Goal: Information Seeking & Learning: Learn about a topic

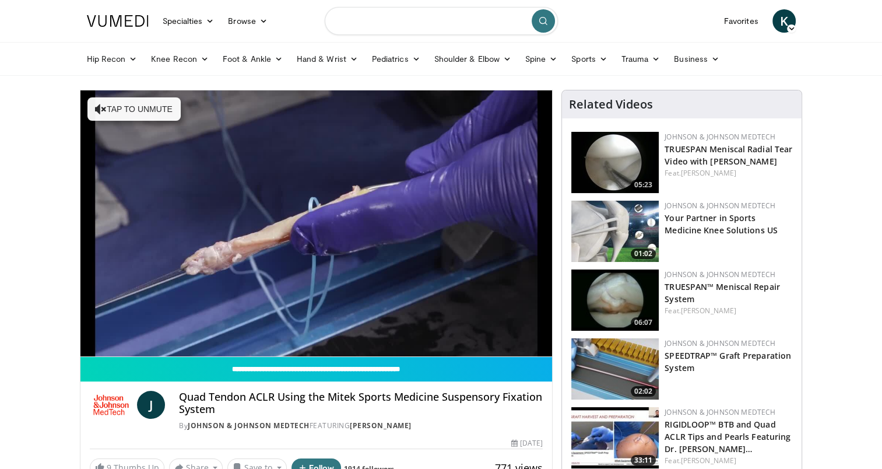
click at [442, 24] on input "Search topics, interventions" at bounding box center [441, 21] width 233 height 28
click at [472, 54] on div "Enovis" at bounding box center [441, 58] width 223 height 23
type input "******"
click at [445, 23] on input "******" at bounding box center [441, 21] width 233 height 28
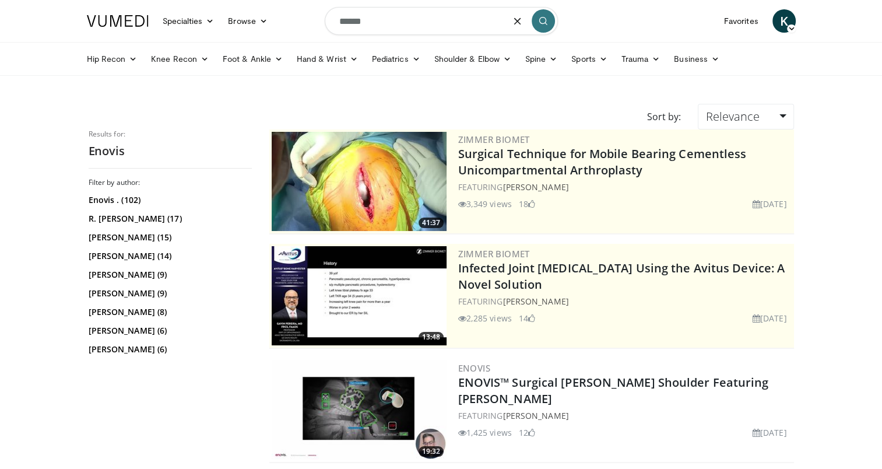
click at [413, 18] on input "******" at bounding box center [441, 21] width 233 height 28
type input "**********"
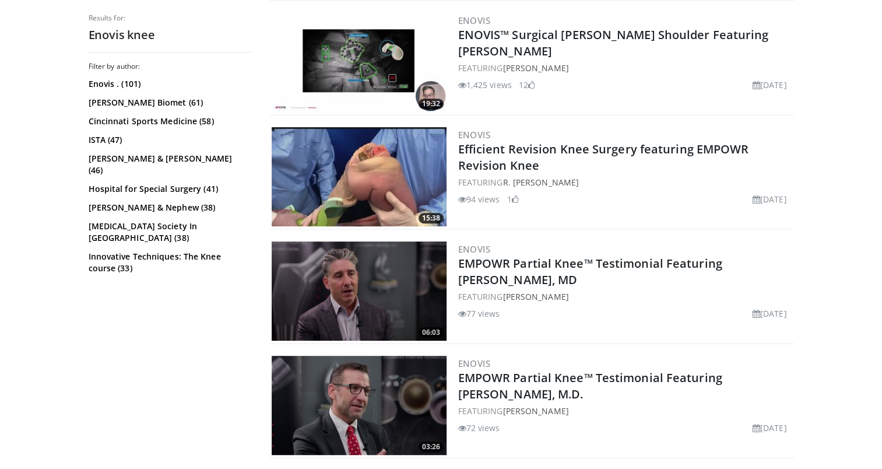
scroll to position [466, 0]
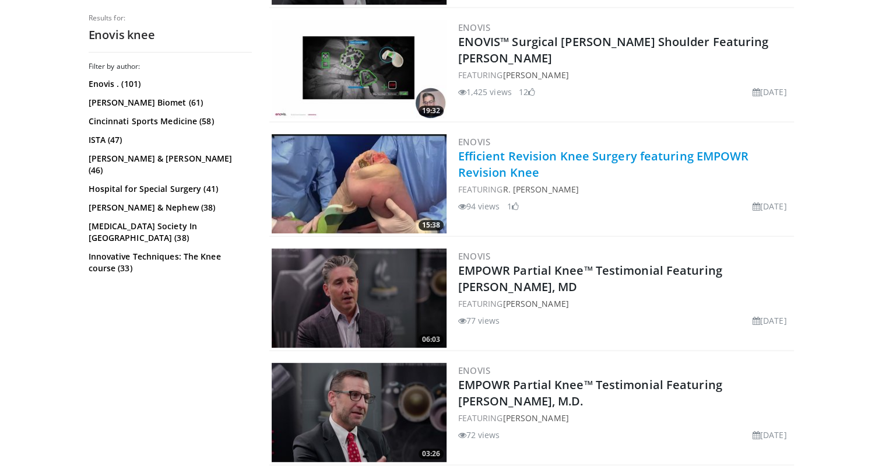
click at [528, 152] on link "Efficient Revision Knee Surgery featuring EMPOWR Revision Knee" at bounding box center [603, 164] width 291 height 32
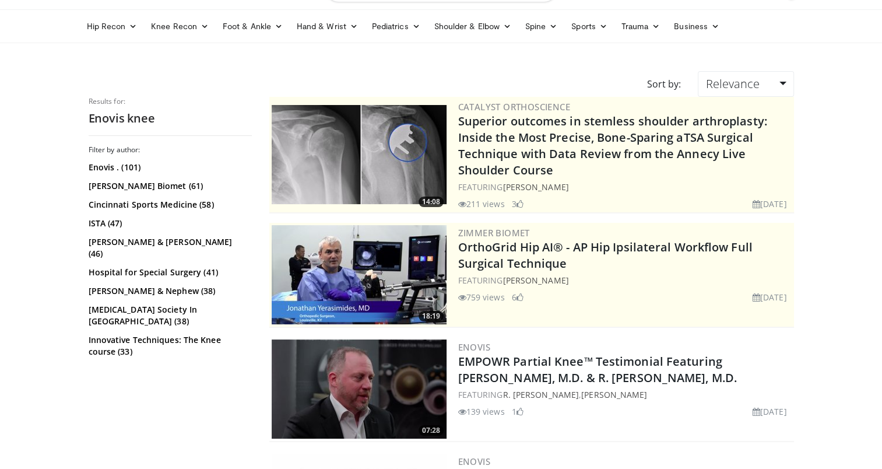
scroll to position [175, 0]
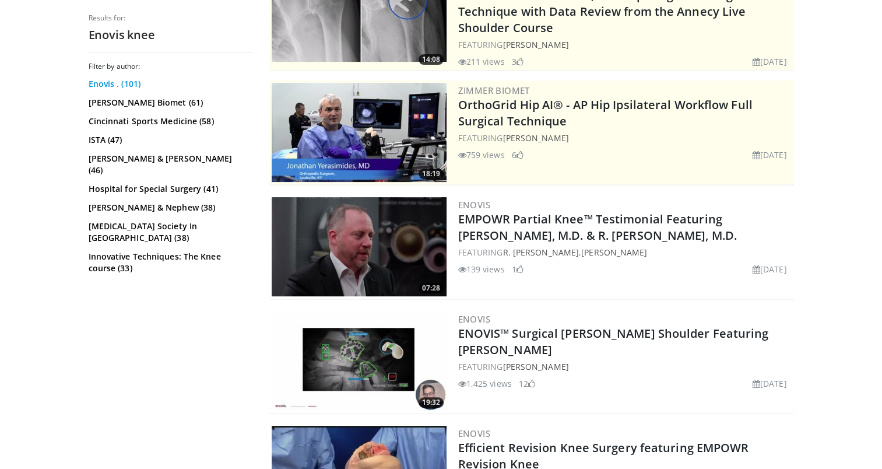
click at [125, 82] on link "Enovis . (101)" at bounding box center [169, 84] width 160 height 12
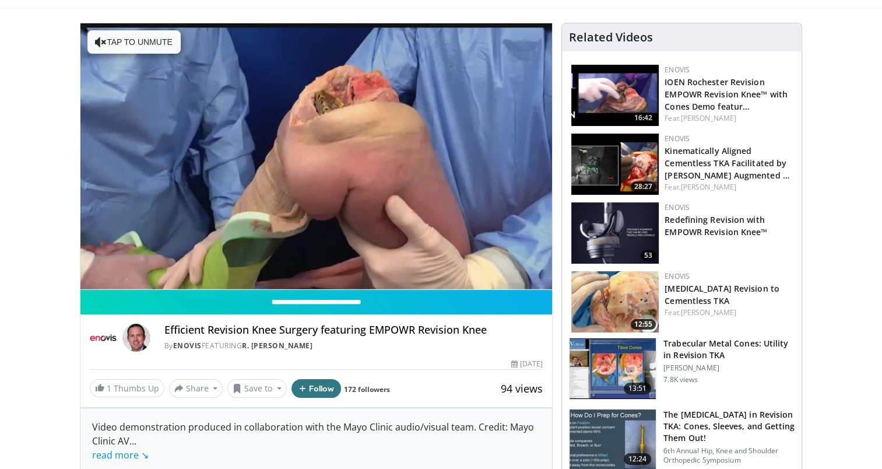
scroll to position [10, 0]
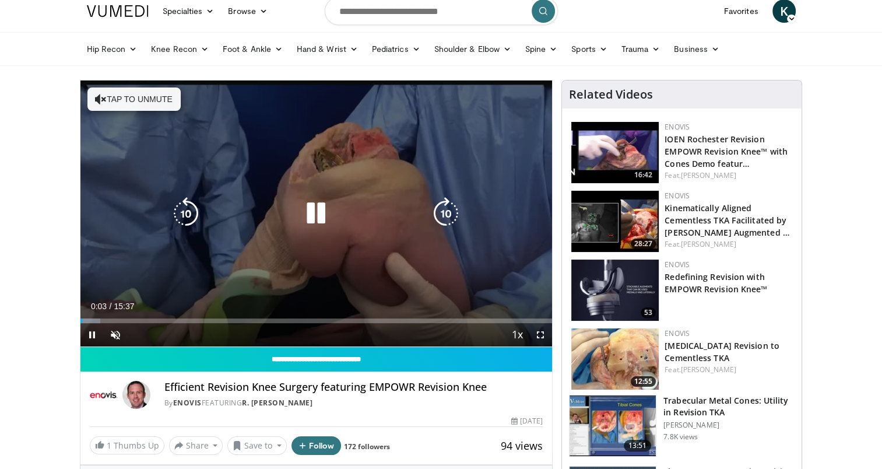
click at [316, 222] on icon "Video Player" at bounding box center [316, 213] width 33 height 33
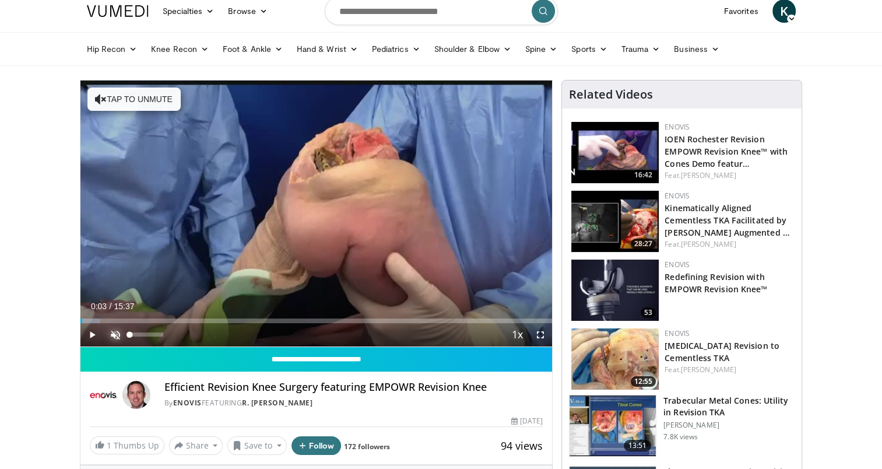
click at [111, 333] on span "Video Player" at bounding box center [115, 334] width 23 height 23
click at [88, 336] on span "Video Player" at bounding box center [91, 334] width 23 height 23
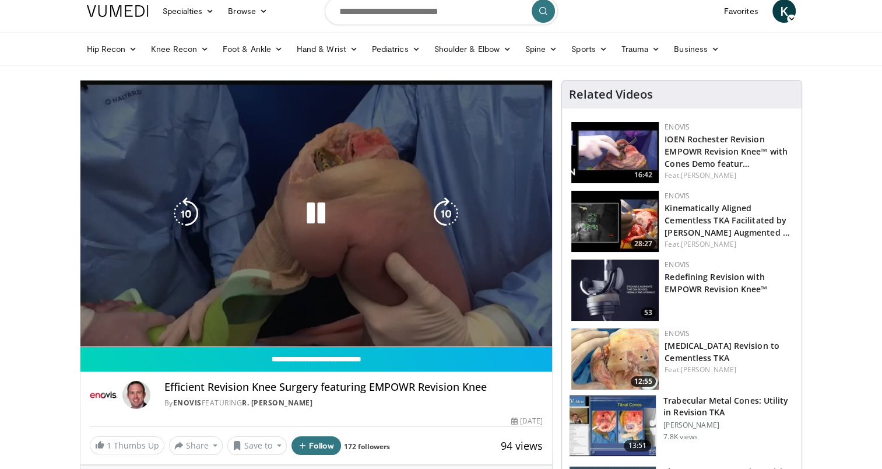
click at [86, 336] on div "10 seconds Tap to unmute" at bounding box center [316, 213] width 472 height 266
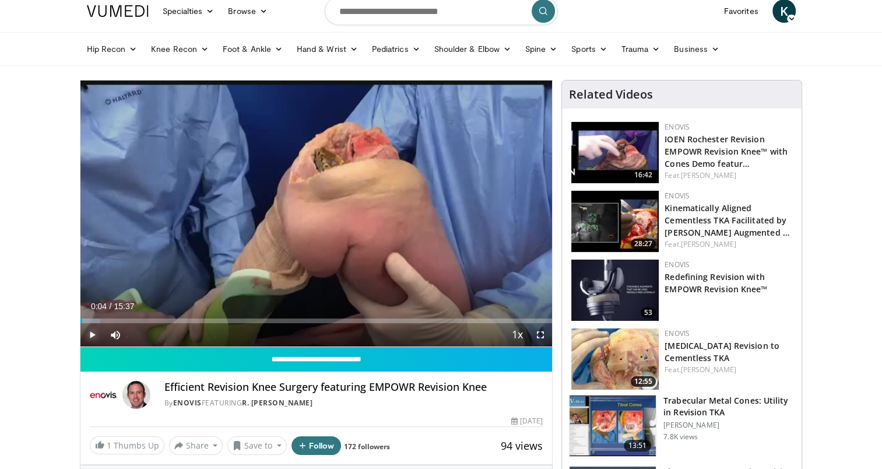
click at [97, 331] on span "Video Player" at bounding box center [91, 334] width 23 height 23
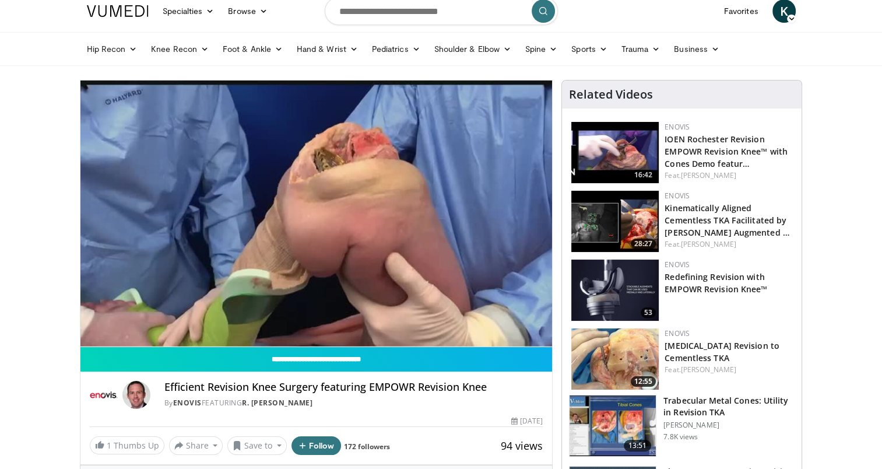
click at [97, 331] on div "10 seconds Tap to unmute" at bounding box center [316, 213] width 472 height 266
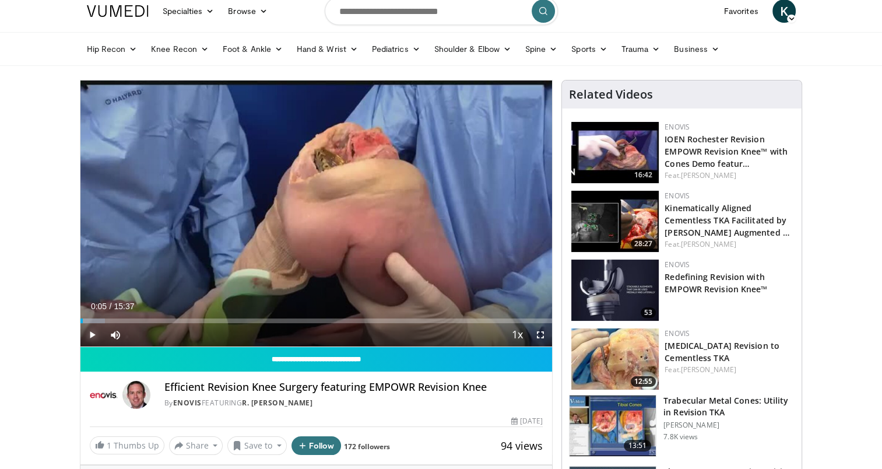
click at [97, 331] on span "Video Player" at bounding box center [91, 334] width 23 height 23
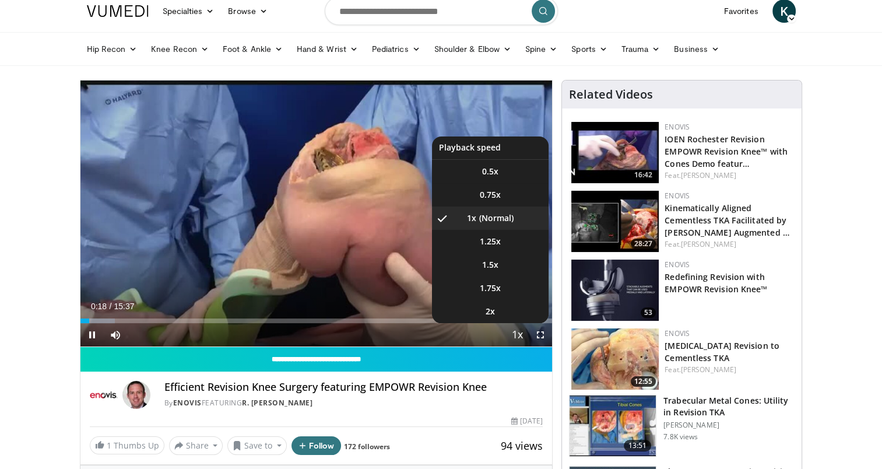
click at [507, 337] on button "Playback Rate" at bounding box center [516, 334] width 23 height 23
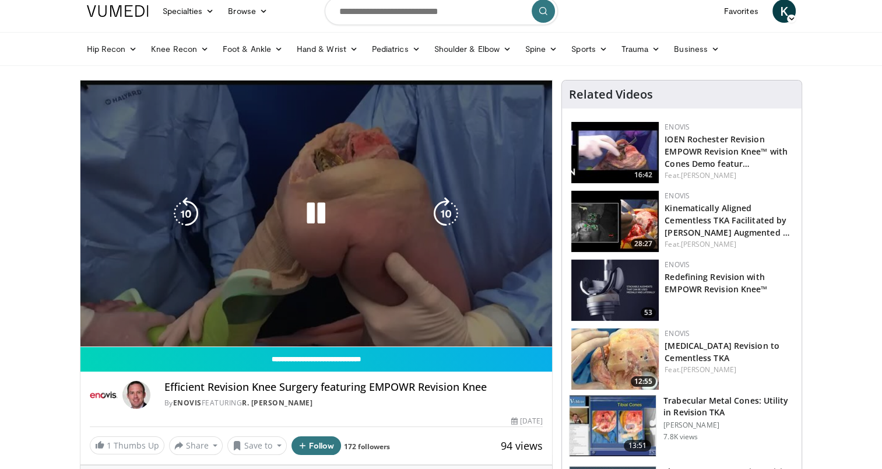
click at [512, 337] on video-js "**********" at bounding box center [316, 213] width 472 height 266
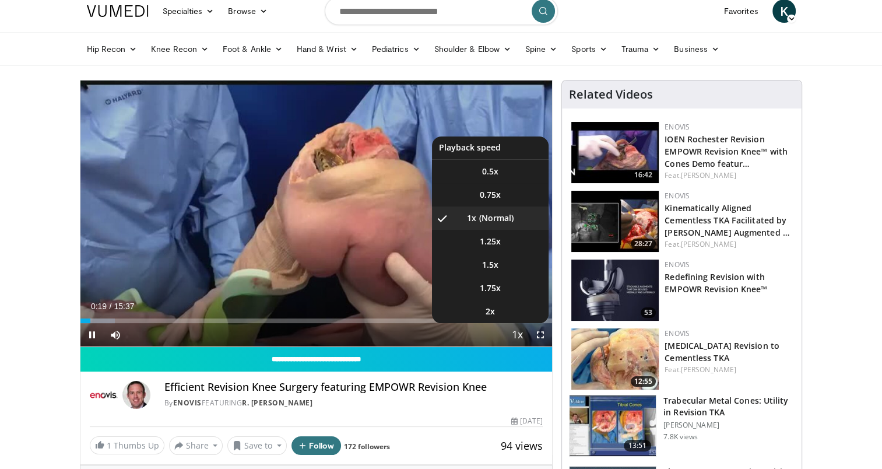
click at [519, 333] on span "Video Player" at bounding box center [517, 335] width 16 height 23
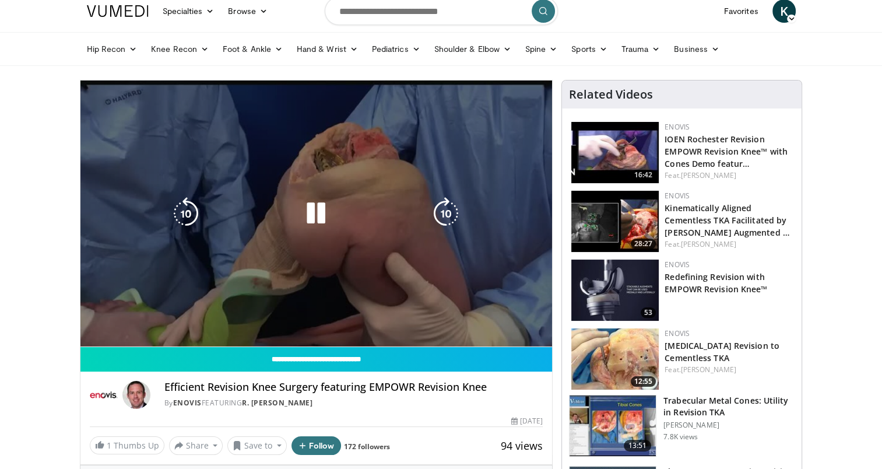
click at [519, 333] on video-js "**********" at bounding box center [316, 213] width 472 height 266
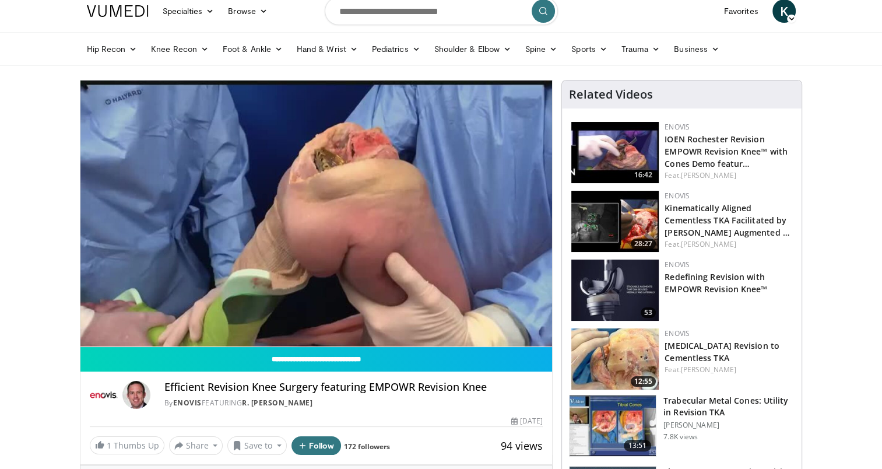
click at [519, 333] on div "10 seconds Tap to unmute" at bounding box center [316, 213] width 472 height 266
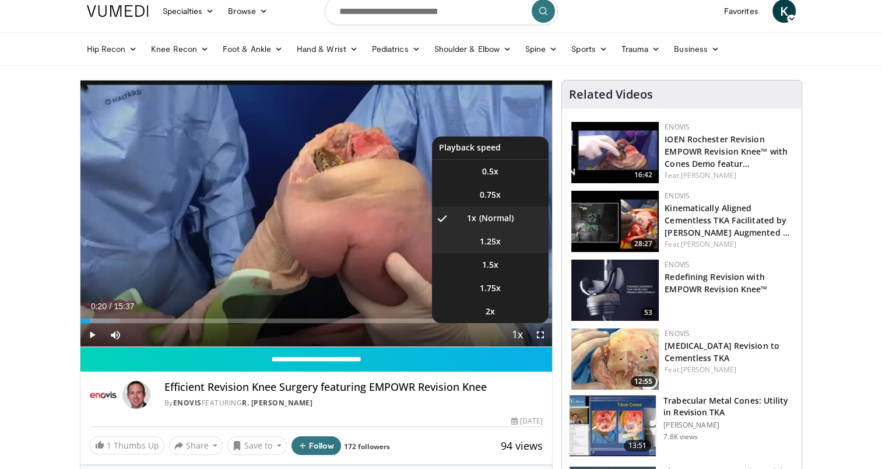
click at [493, 243] on span "1.25x" at bounding box center [490, 242] width 21 height 12
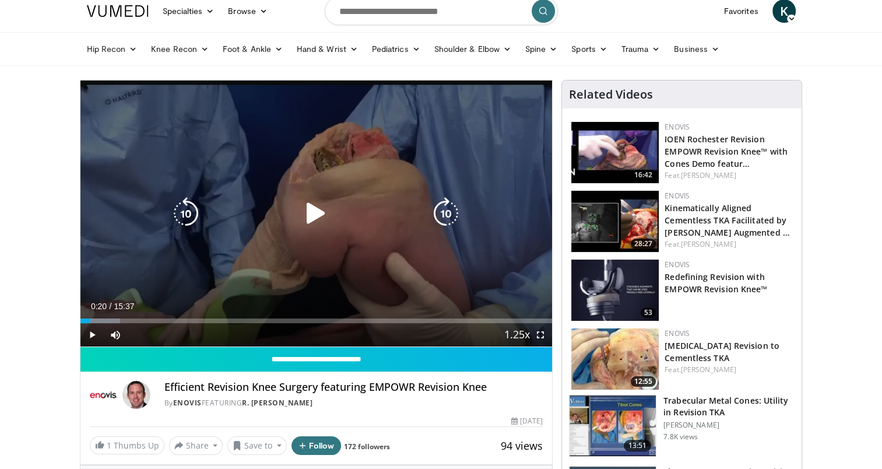
click at [319, 217] on icon "Video Player" at bounding box center [316, 213] width 33 height 33
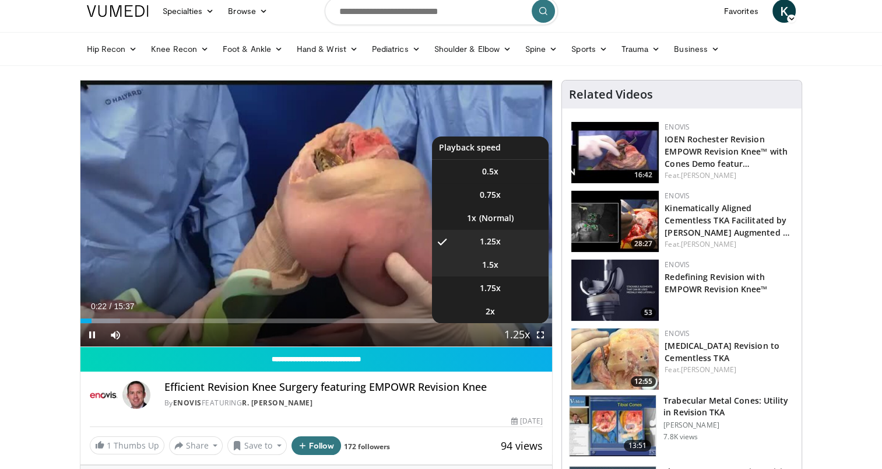
click at [492, 265] on span "1.5x" at bounding box center [490, 265] width 16 height 12
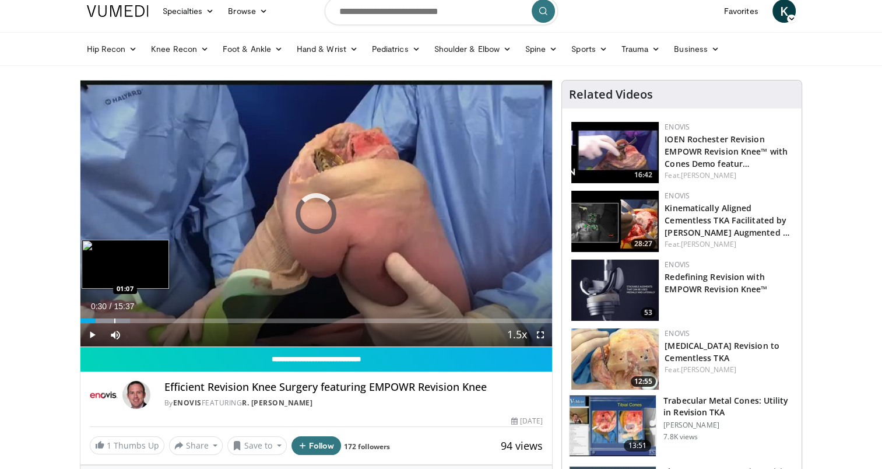
click at [114, 315] on div "Loaded : 10.58% 00:30 01:07" at bounding box center [316, 317] width 472 height 11
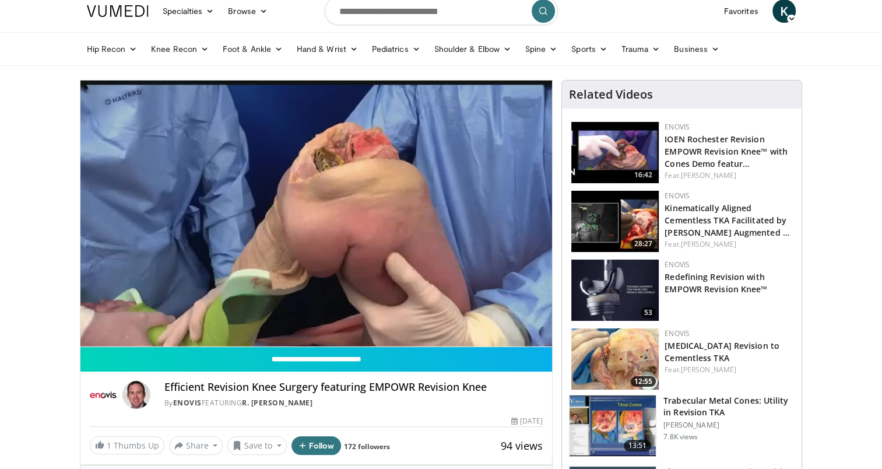
click at [135, 318] on div "10 seconds Tap to unmute" at bounding box center [316, 213] width 472 height 266
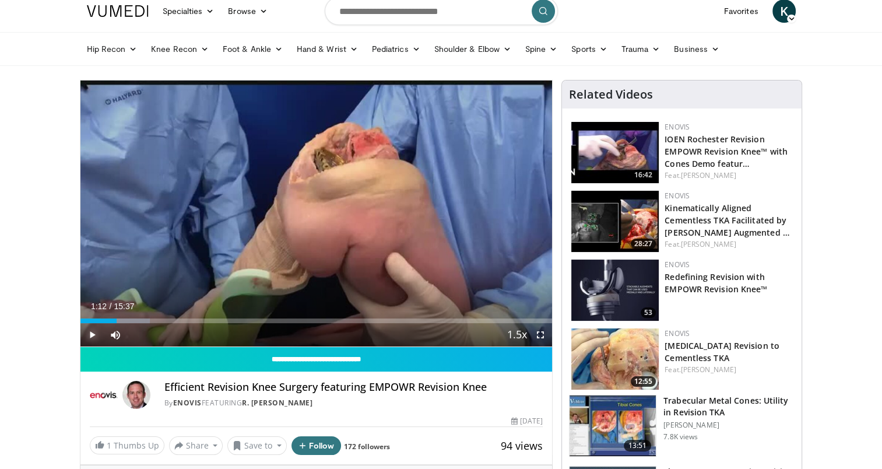
click at [97, 326] on span "Video Player" at bounding box center [91, 334] width 23 height 23
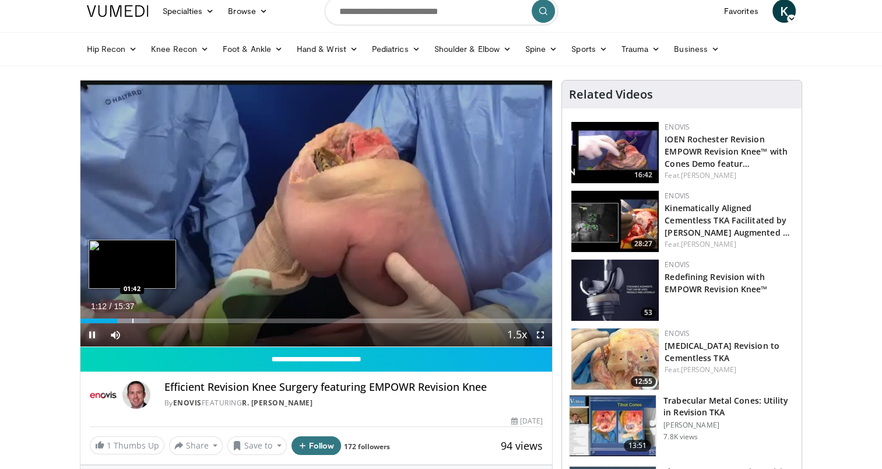
click at [132, 317] on div "Loaded : 14.81% 01:13 01:42" at bounding box center [316, 317] width 472 height 11
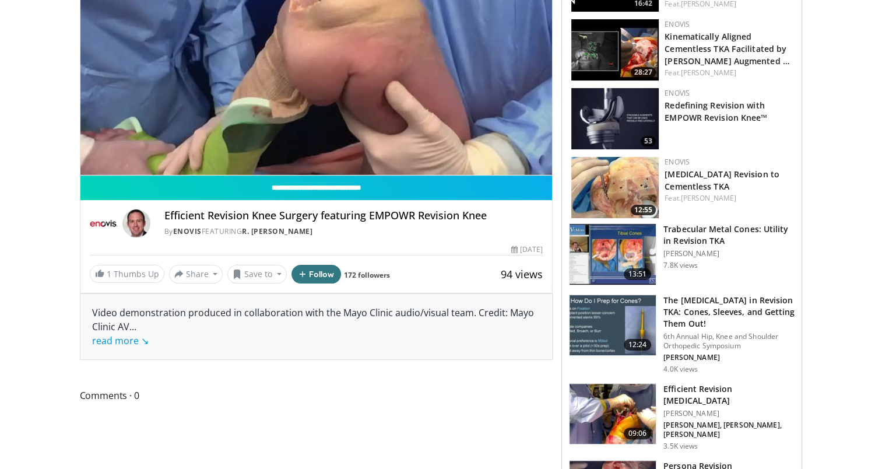
scroll to position [0, 0]
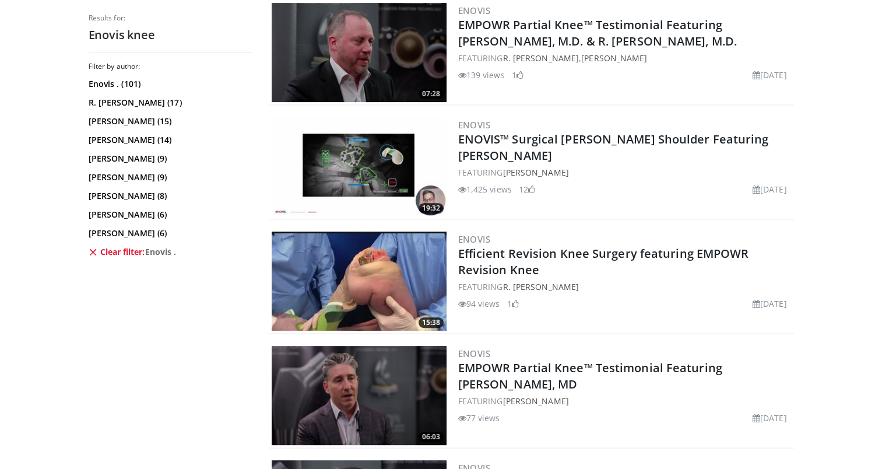
scroll to position [408, 0]
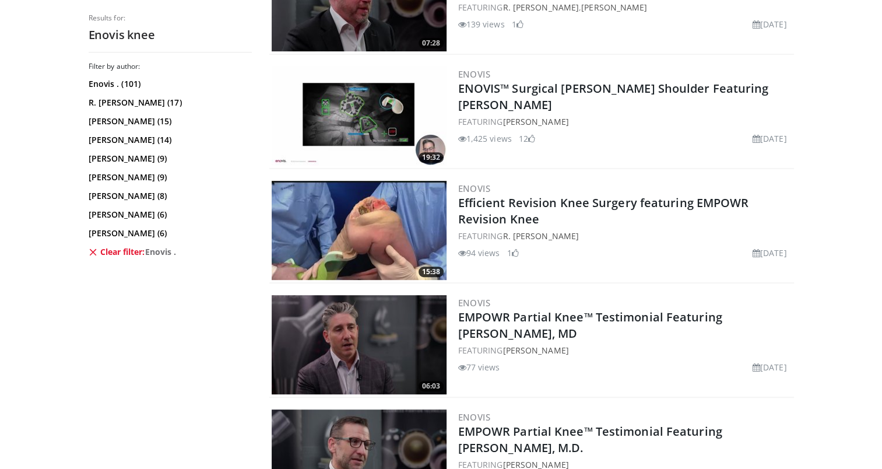
click at [349, 205] on img at bounding box center [359, 230] width 175 height 99
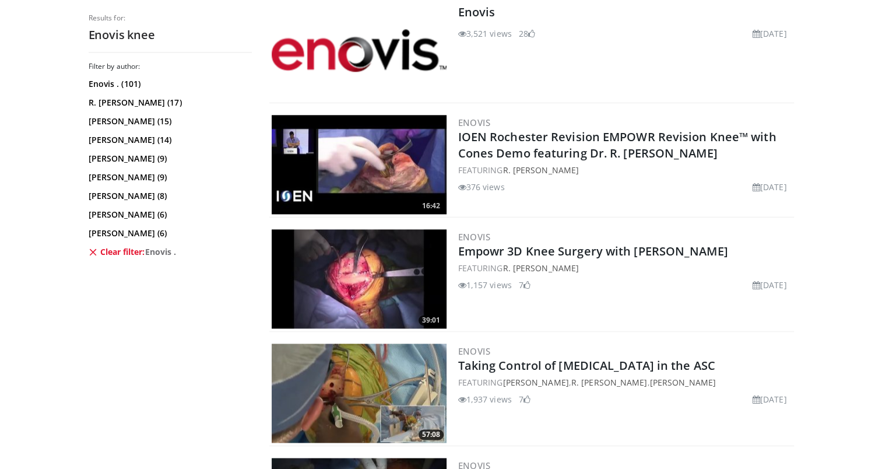
scroll to position [1504, 0]
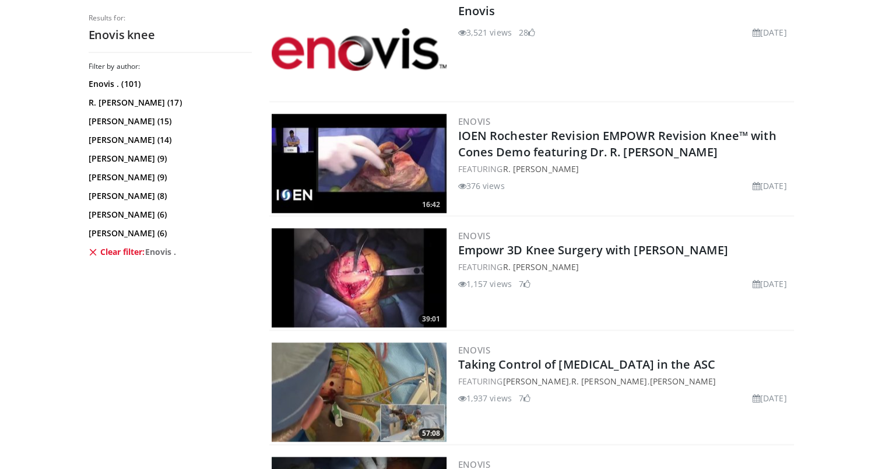
click at [356, 257] on img at bounding box center [359, 277] width 175 height 99
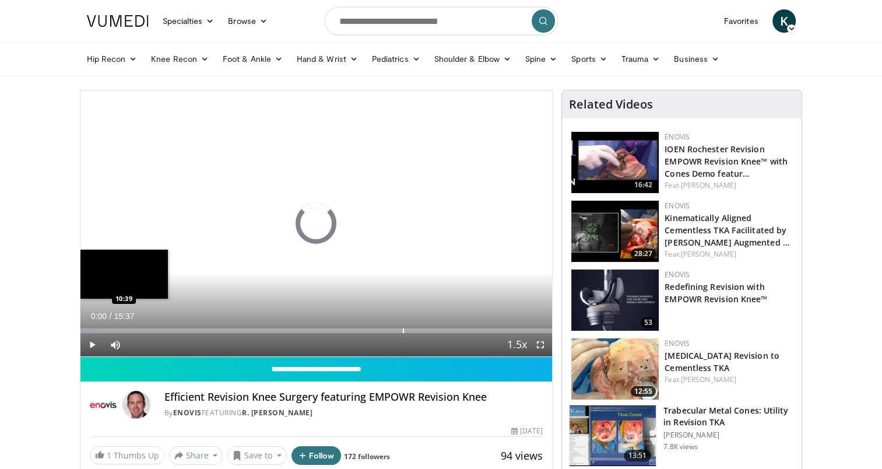
click at [403, 332] on div "Progress Bar" at bounding box center [403, 330] width 1 height 5
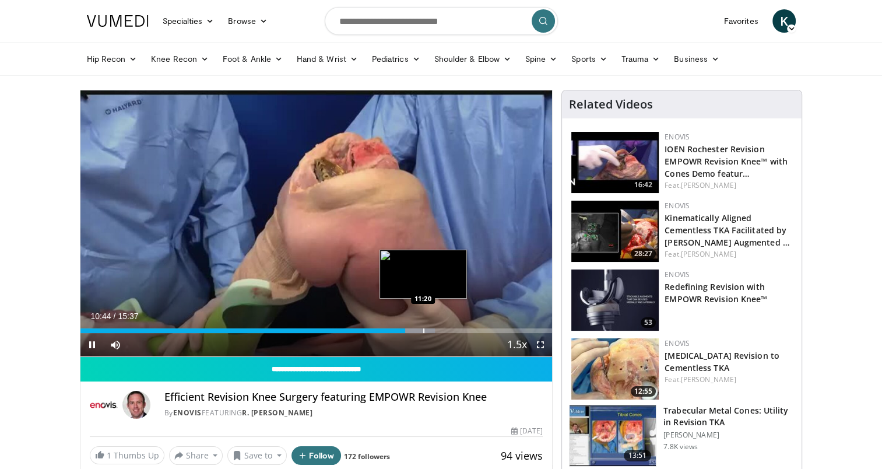
click at [422, 327] on div "Loaded : 75.16% 10:44 11:20" at bounding box center [316, 327] width 472 height 11
click at [444, 325] on div "Loaded : 79.39% 11:22 12:05" at bounding box center [316, 327] width 472 height 11
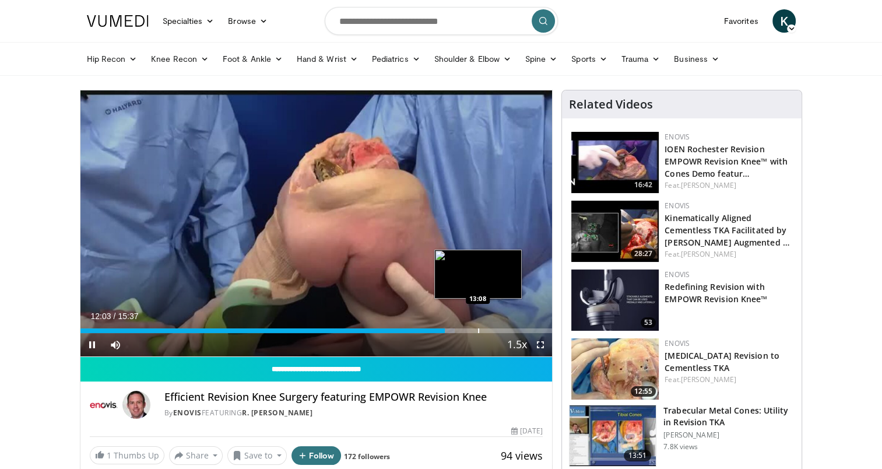
click at [478, 328] on div "Progress Bar" at bounding box center [478, 330] width 1 height 5
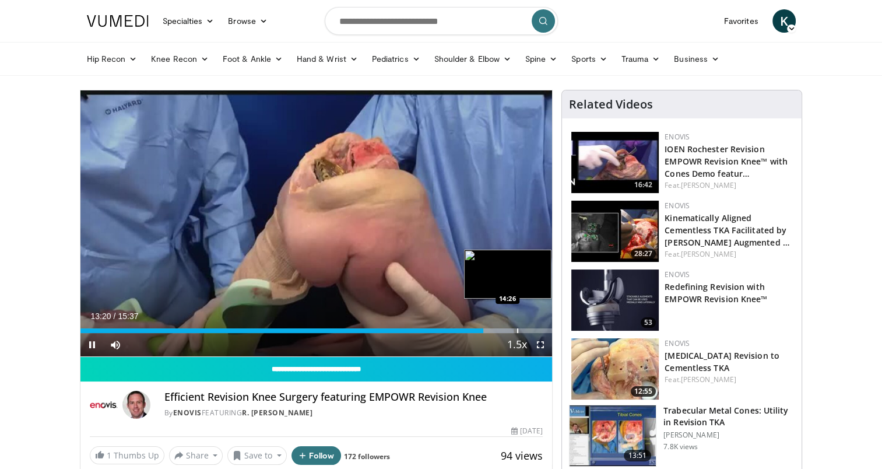
click at [516, 327] on div "Loaded : 91.78% 13:20 14:26" at bounding box center [316, 327] width 472 height 11
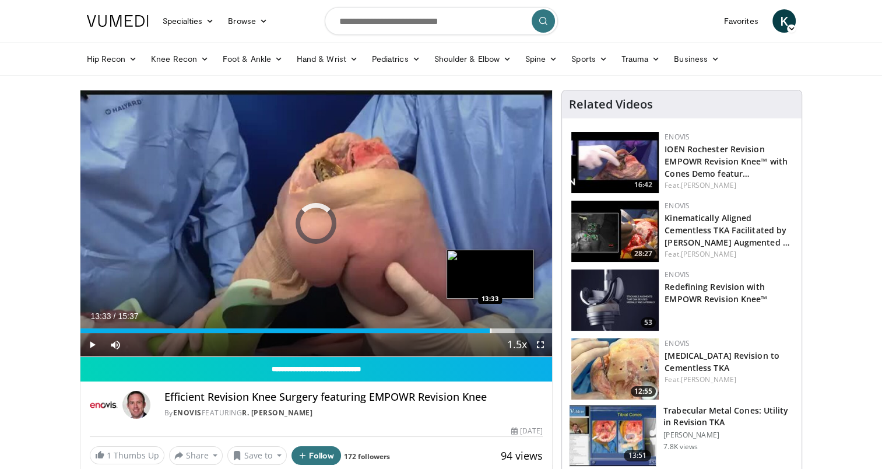
click at [490, 326] on div "Loaded : 100.00% 14:38 13:33" at bounding box center [316, 327] width 472 height 11
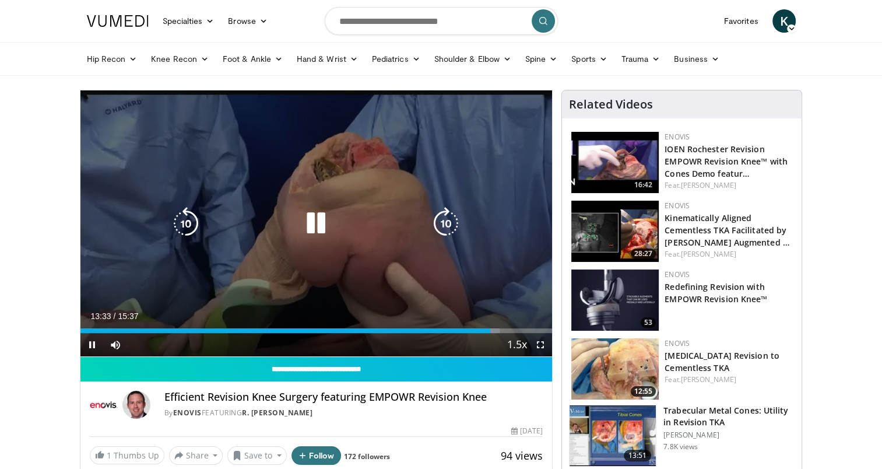
click at [463, 267] on div "10 seconds Tap to unmute" at bounding box center [316, 223] width 472 height 266
click at [251, 212] on div "Video Player" at bounding box center [315, 223] width 283 height 23
click at [296, 218] on div "Video Player" at bounding box center [315, 223] width 283 height 23
click at [304, 222] on icon "Video Player" at bounding box center [316, 223] width 33 height 33
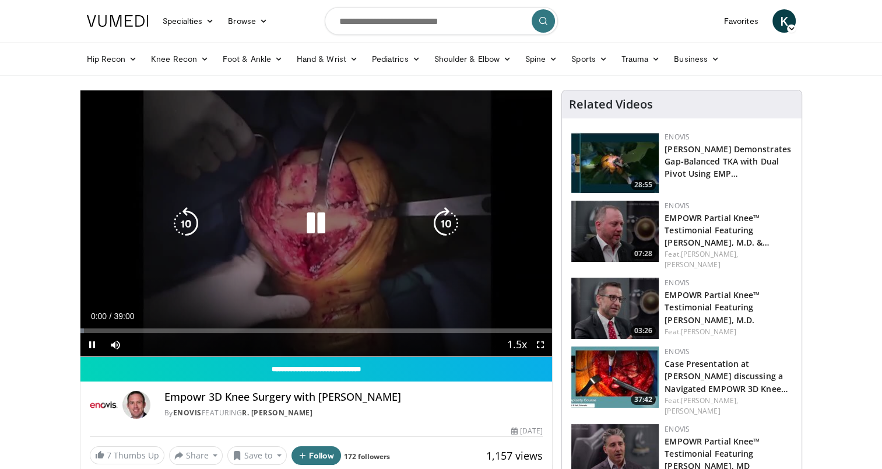
click at [308, 223] on icon "Video Player" at bounding box center [316, 223] width 33 height 33
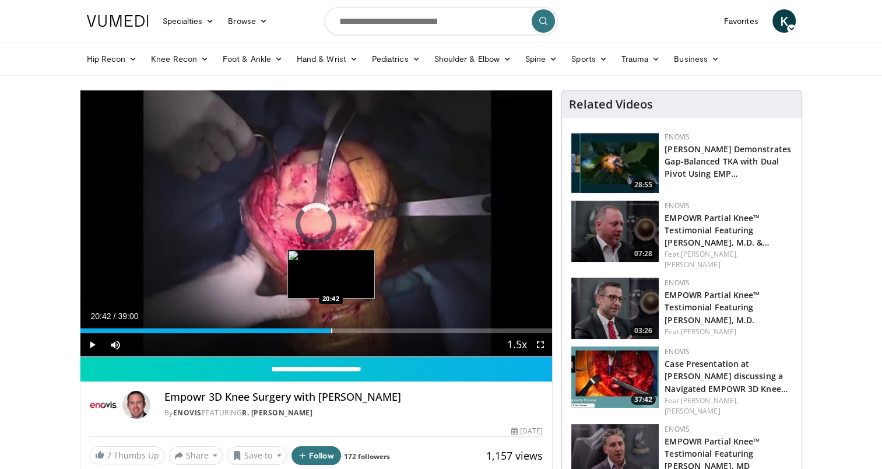
click at [331, 329] on div "Progress Bar" at bounding box center [331, 330] width 1 height 5
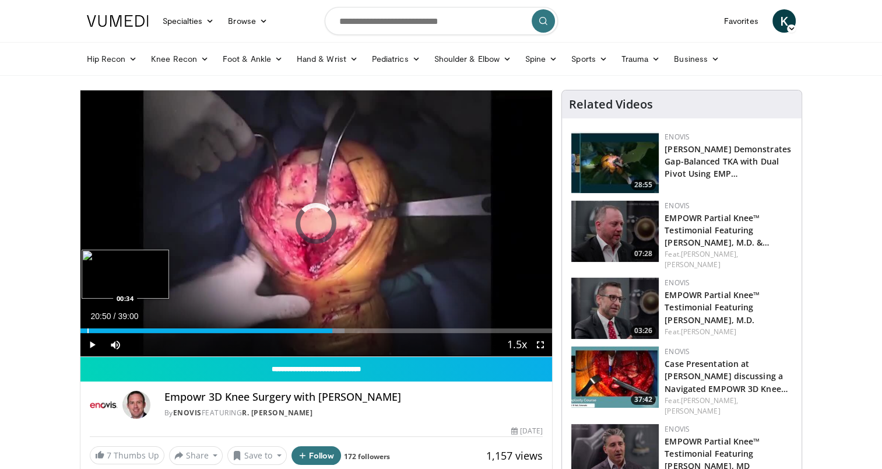
click at [86, 327] on div "Loaded : 55.96% 00:34 00:34" at bounding box center [316, 327] width 472 height 11
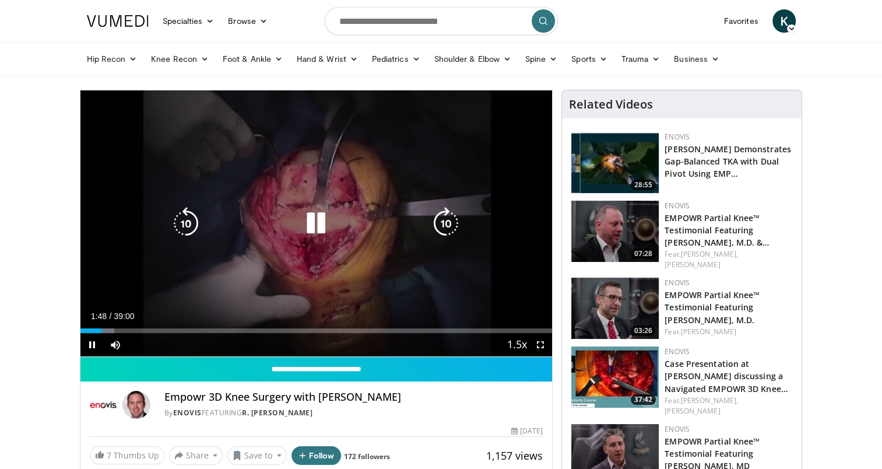
click at [305, 217] on icon "Video Player" at bounding box center [316, 223] width 33 height 33
click at [344, 181] on div "10 seconds Tap to unmute" at bounding box center [316, 223] width 472 height 266
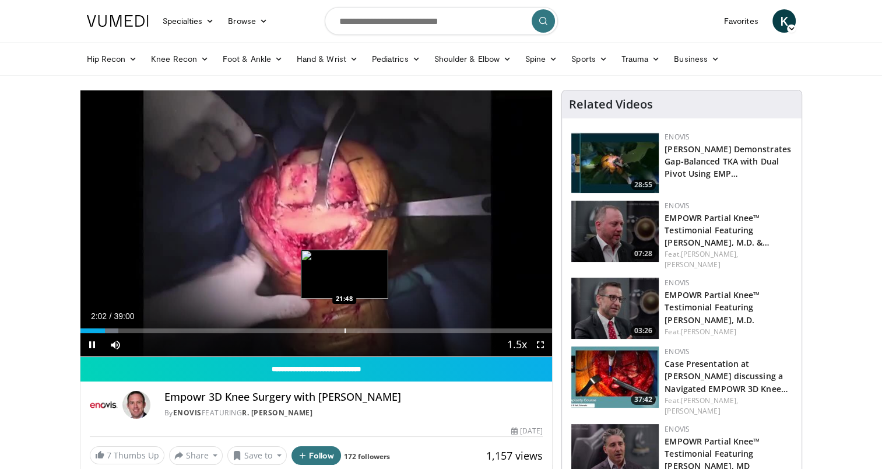
click at [343, 325] on div "Loaded : 8.05% 02:02 21:48" at bounding box center [316, 327] width 472 height 11
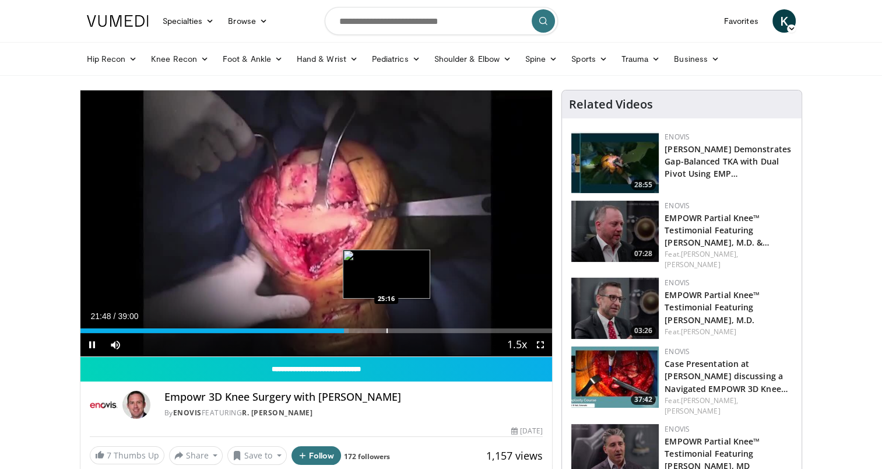
click at [382, 328] on div "Loaded : 56.89% 21:48 25:16" at bounding box center [316, 330] width 472 height 5
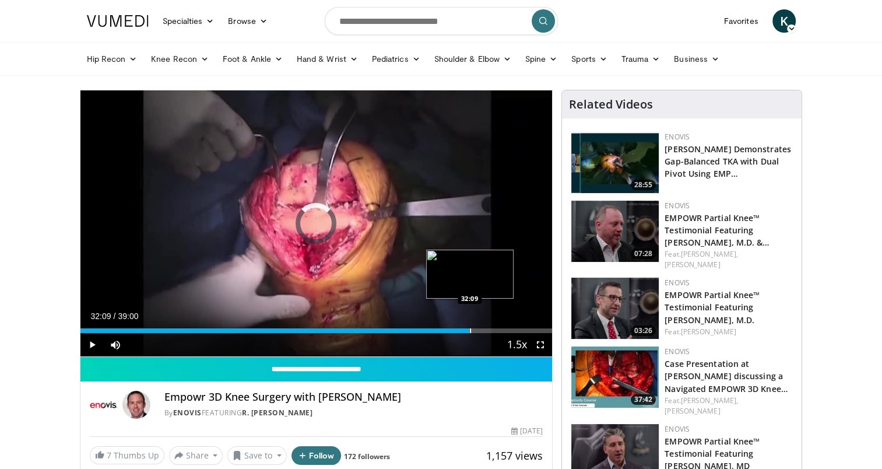
click at [469, 322] on div "Loaded : 66.98% 25:04 32:09" at bounding box center [316, 327] width 472 height 11
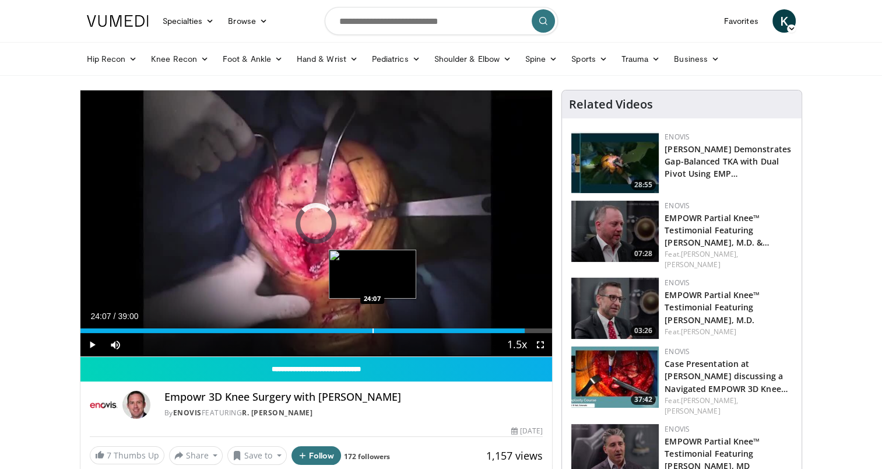
click at [373, 329] on div "Progress Bar" at bounding box center [373, 330] width 1 height 5
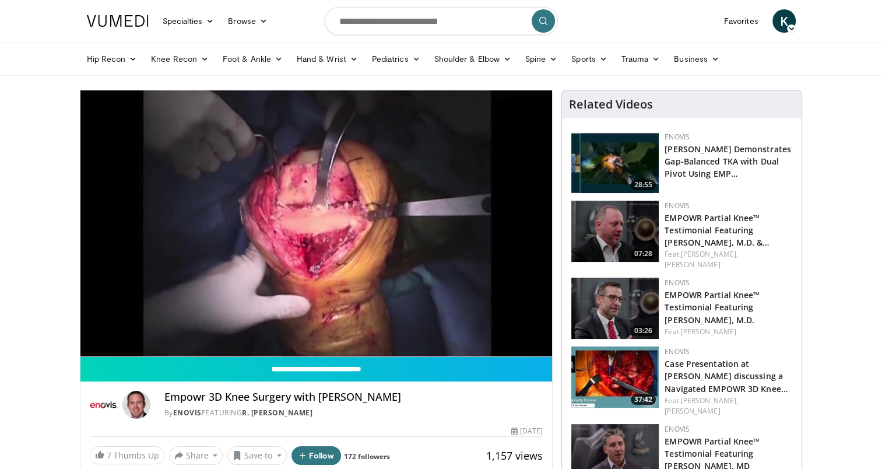
click at [317, 387] on div "Empowr 3D Knee Surgery with Dr Meneghini By Enovis FEATURING R. Michael Meneghi…" at bounding box center [316, 401] width 472 height 40
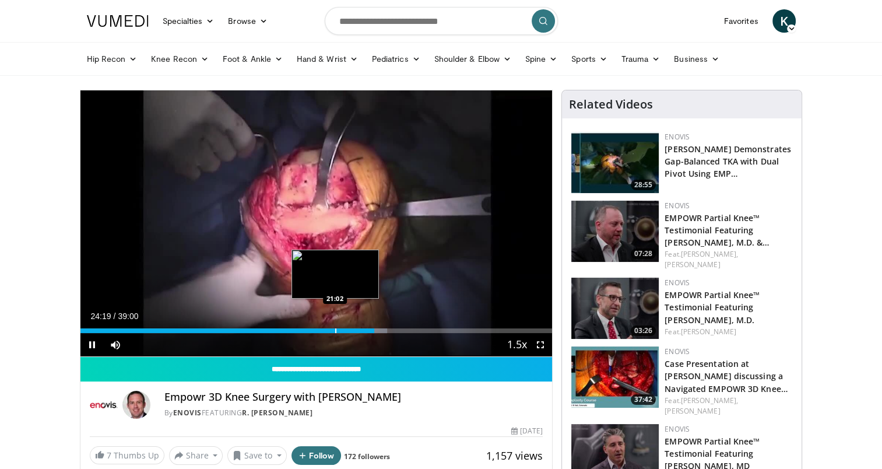
click at [333, 327] on div "Loaded : 65.02% 24:19 21:02" at bounding box center [316, 327] width 472 height 11
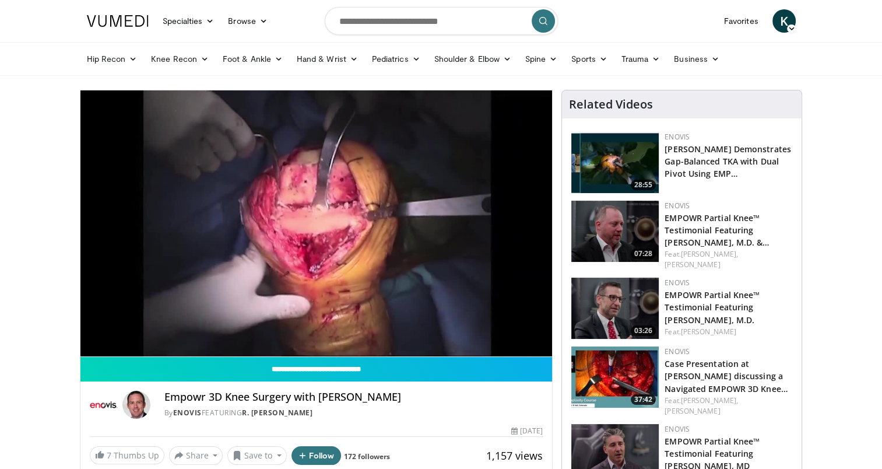
click at [493, 462] on div "1,157 views" at bounding box center [514, 455] width 57 height 19
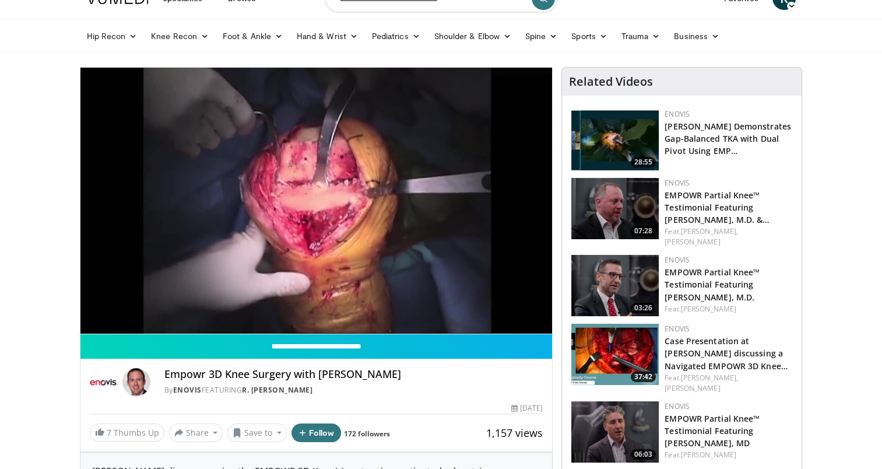
scroll to position [42, 0]
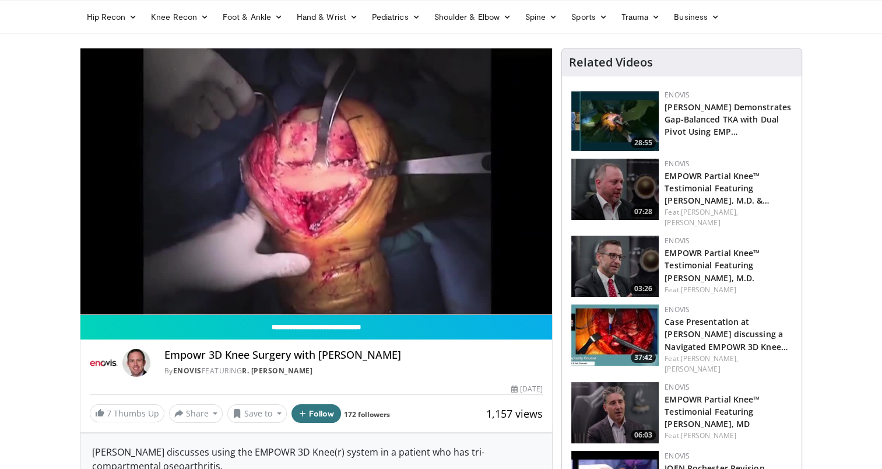
drag, startPoint x: 493, startPoint y: 462, endPoint x: 425, endPoint y: 366, distance: 117.4
click at [425, 366] on div "By Enovis FEATURING R. Michael Meneghini" at bounding box center [353, 371] width 379 height 10
click at [354, 392] on div "1,157 views December 10, 2021" at bounding box center [317, 389] width 454 height 11
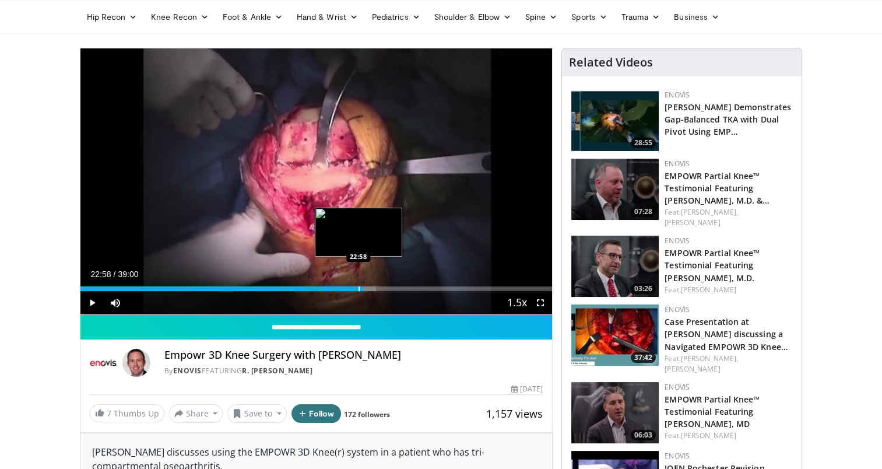
click at [359, 288] on div "Progress Bar" at bounding box center [359, 288] width 1 height 5
click at [354, 289] on div "Progress Bar" at bounding box center [354, 288] width 1 height 5
click at [352, 286] on div "Progress Bar" at bounding box center [352, 288] width 1 height 5
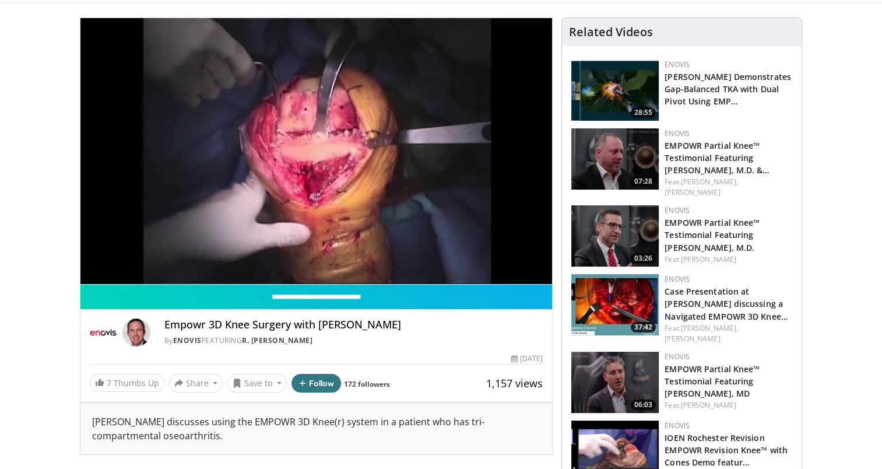
scroll to position [0, 0]
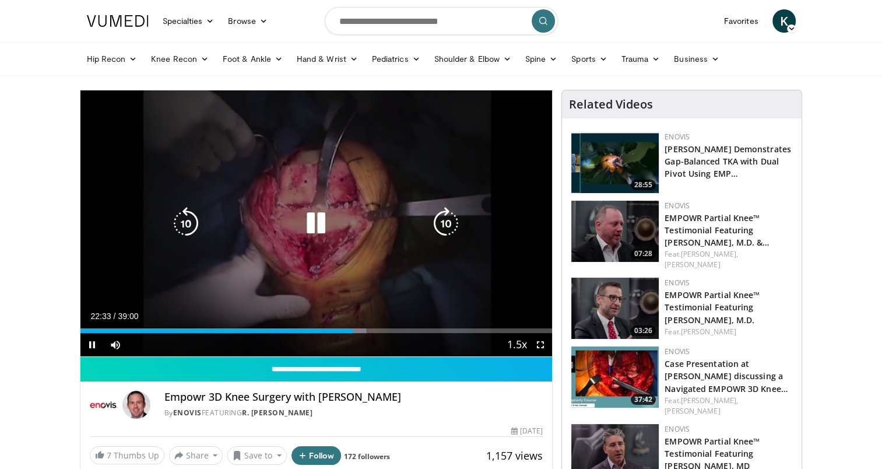
click at [394, 268] on div "10 seconds Tap to unmute" at bounding box center [316, 223] width 472 height 266
click at [294, 193] on div "10 seconds Tap to unmute" at bounding box center [316, 223] width 472 height 266
drag, startPoint x: 327, startPoint y: 247, endPoint x: 323, endPoint y: 254, distance: 8.6
click at [323, 253] on div "10 seconds Tap to unmute" at bounding box center [316, 223] width 472 height 266
click at [320, 222] on icon "Video Player" at bounding box center [316, 223] width 33 height 33
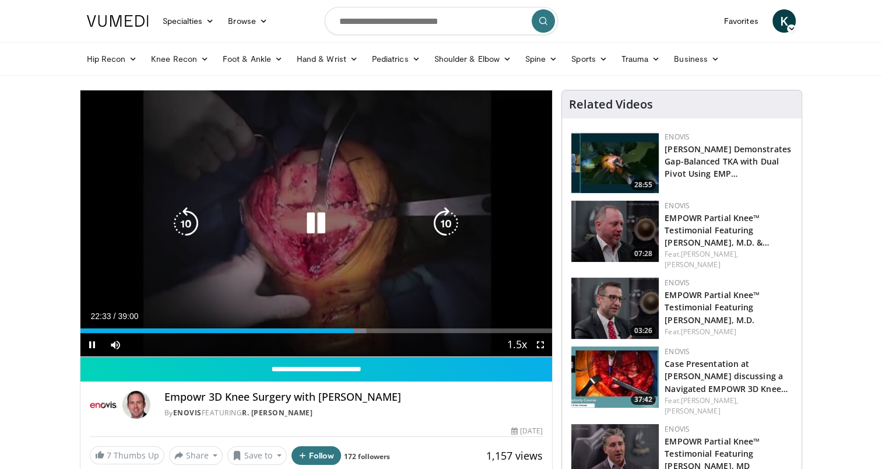
click at [316, 271] on div "10 seconds Tap to unmute" at bounding box center [316, 223] width 472 height 266
click at [317, 223] on icon "Video Player" at bounding box center [316, 223] width 33 height 33
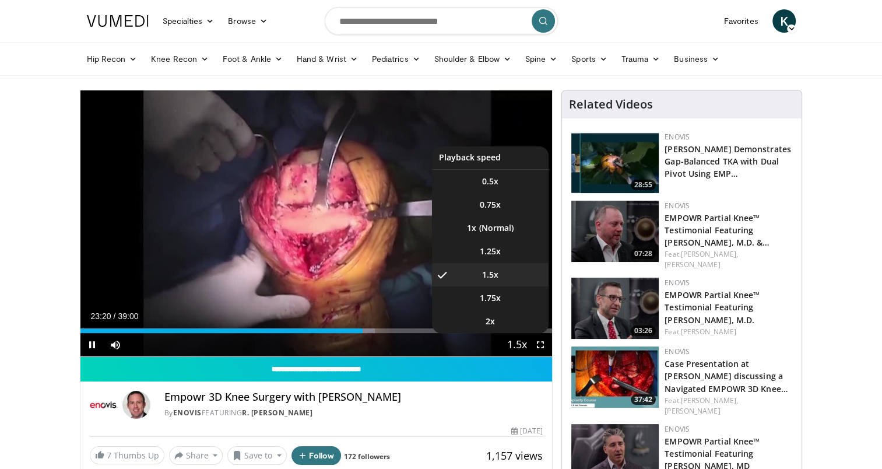
click at [511, 343] on span "Video Player" at bounding box center [517, 344] width 16 height 23
click at [507, 231] on li "1x" at bounding box center [490, 227] width 117 height 23
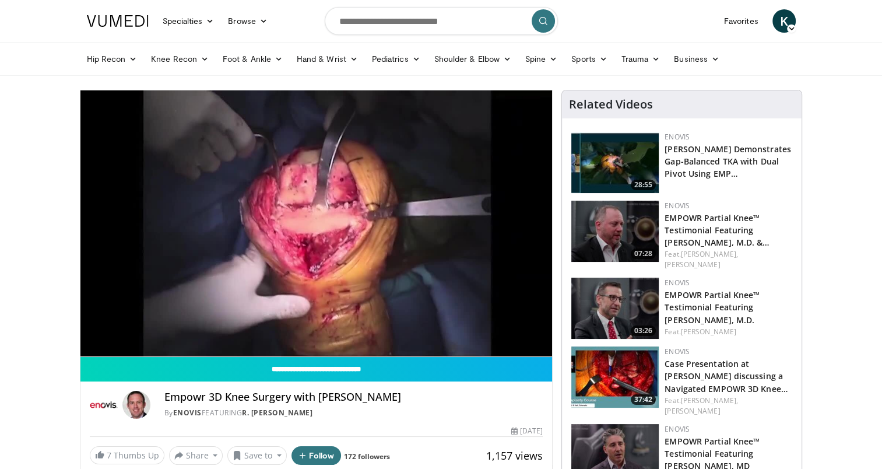
click at [443, 392] on h4 "Empowr 3D Knee Surgery with [PERSON_NAME]" at bounding box center [353, 397] width 379 height 13
click at [443, 396] on h4 "Empowr 3D Knee Surgery with [PERSON_NAME]" at bounding box center [353, 397] width 379 height 13
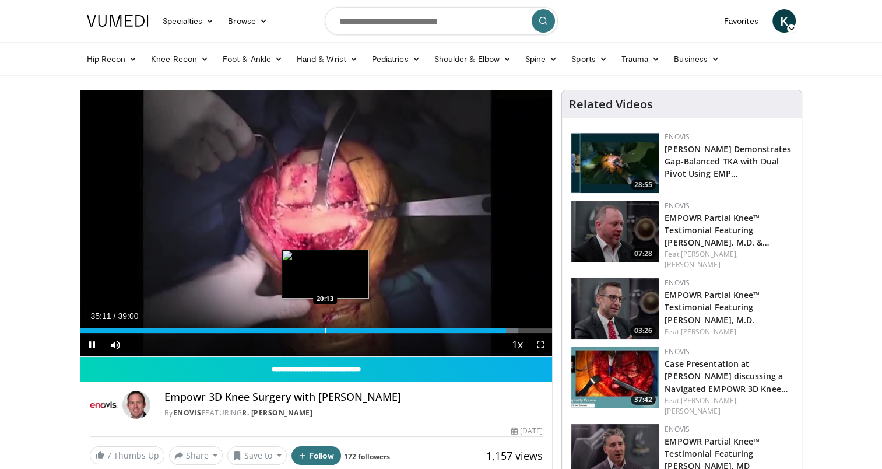
click at [324, 324] on div "Loaded : 92.83% 35:11 20:13" at bounding box center [316, 327] width 472 height 11
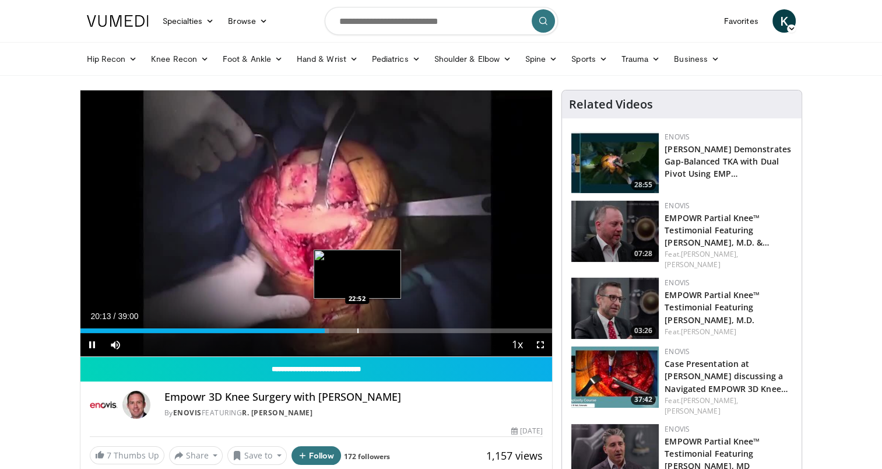
click at [357, 328] on div "Progress Bar" at bounding box center [357, 330] width 1 height 5
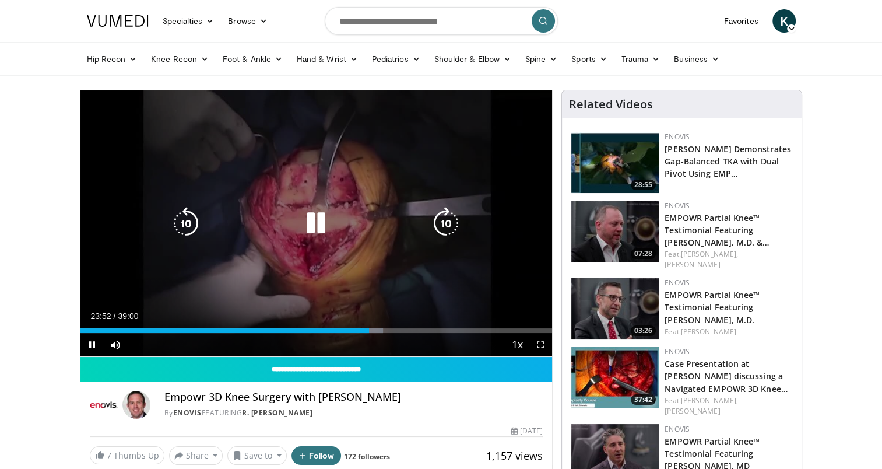
click at [312, 222] on icon "Video Player" at bounding box center [316, 223] width 33 height 33
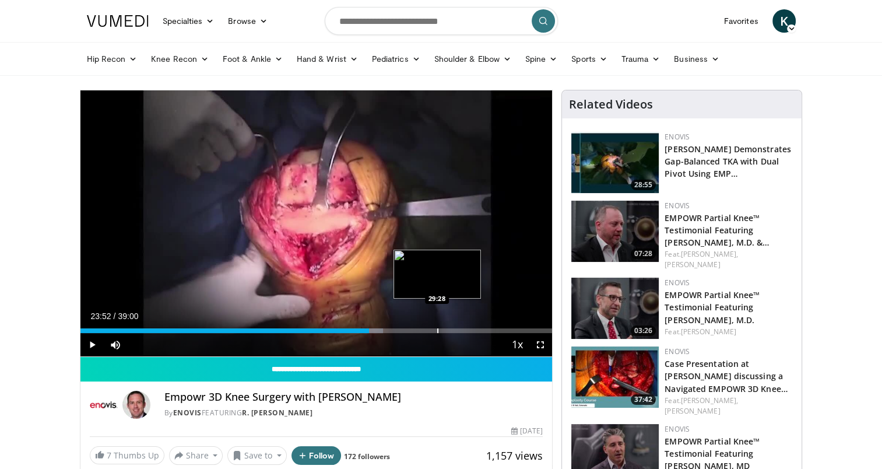
click at [437, 329] on div "Progress Bar" at bounding box center [437, 330] width 1 height 5
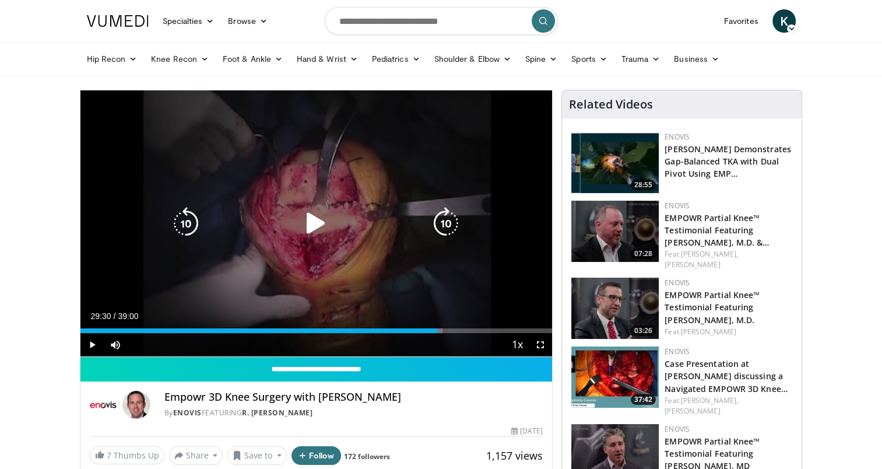
click at [311, 222] on icon "Video Player" at bounding box center [316, 223] width 33 height 33
click at [318, 229] on icon "Video Player" at bounding box center [316, 223] width 33 height 33
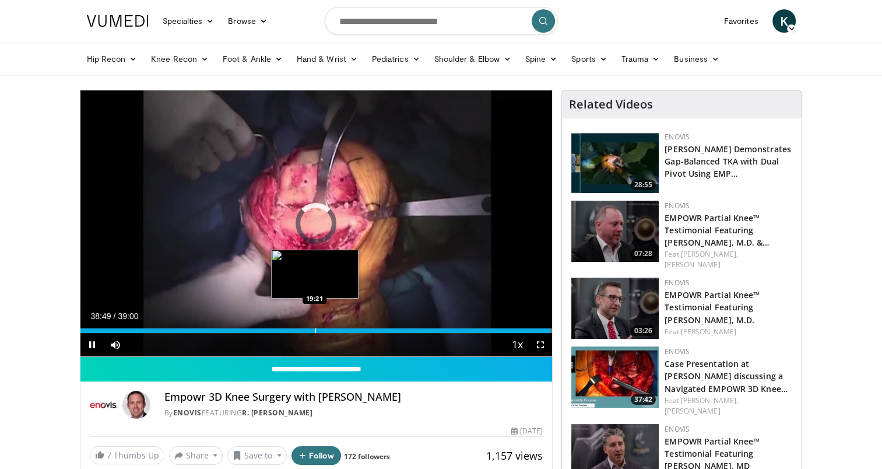
click at [314, 325] on div "Loaded : 100.00% 38:49 19:21" at bounding box center [316, 327] width 472 height 11
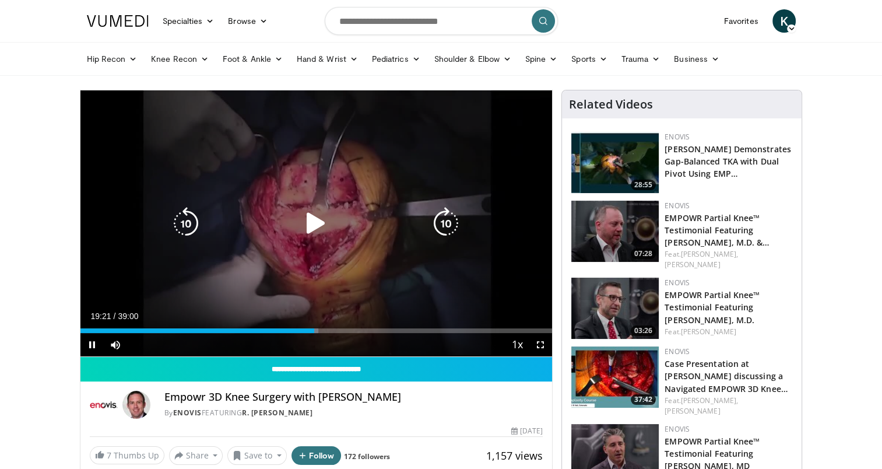
click at [329, 230] on icon "Video Player" at bounding box center [316, 223] width 33 height 33
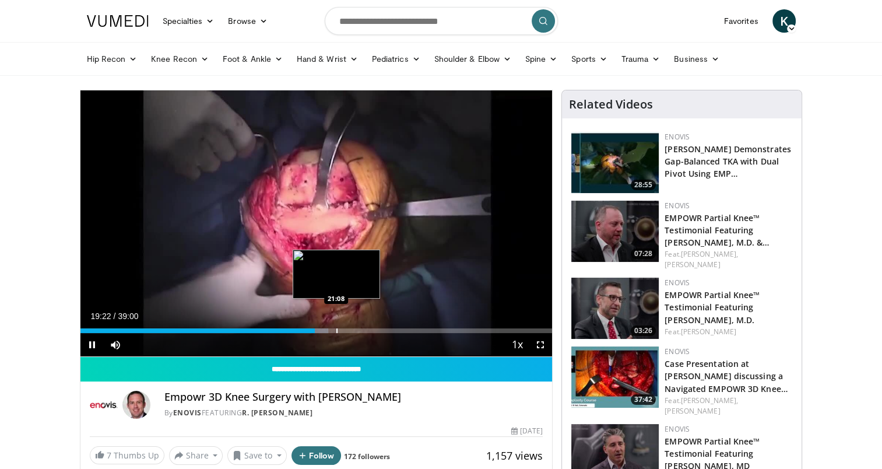
click at [336, 330] on div "Progress Bar" at bounding box center [336, 330] width 1 height 5
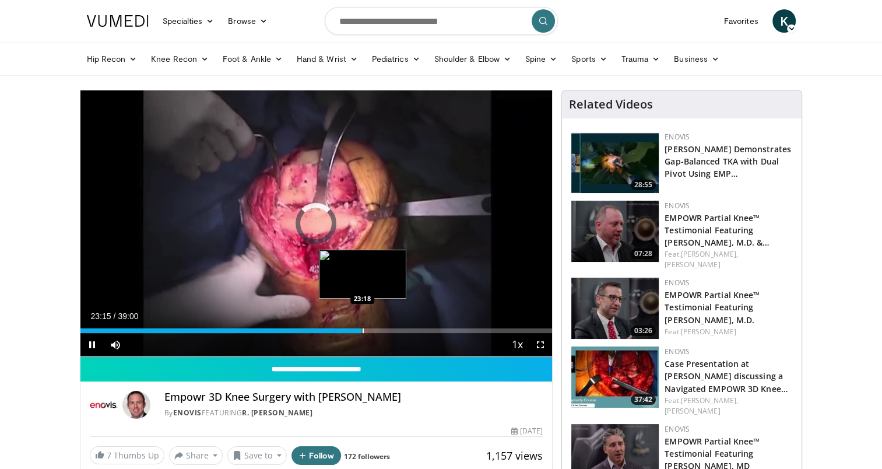
click at [361, 331] on div "Loaded : 56.80% 23:15 23:18" at bounding box center [316, 330] width 472 height 5
click at [340, 326] on div "Loaded : 60.62% 23:15 21:34" at bounding box center [316, 327] width 472 height 11
click at [351, 329] on div "Progress Bar" at bounding box center [351, 330] width 1 height 5
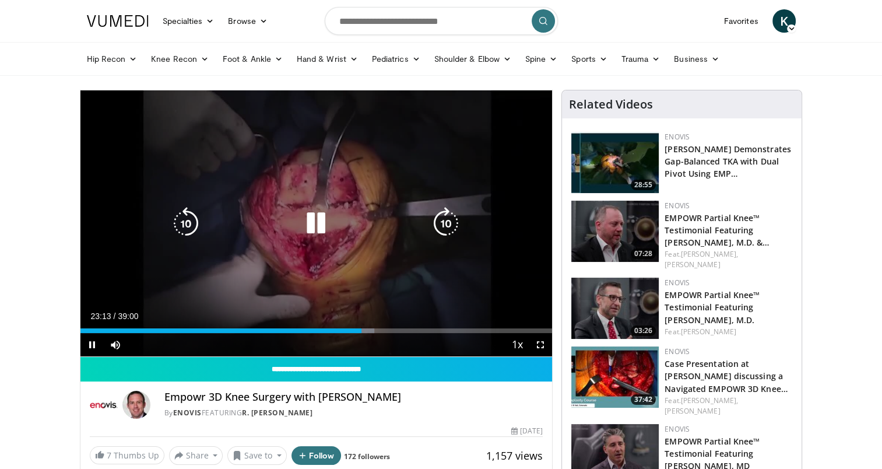
click at [333, 227] on div "Video Player" at bounding box center [315, 223] width 283 height 23
click at [319, 225] on icon "Video Player" at bounding box center [316, 223] width 33 height 33
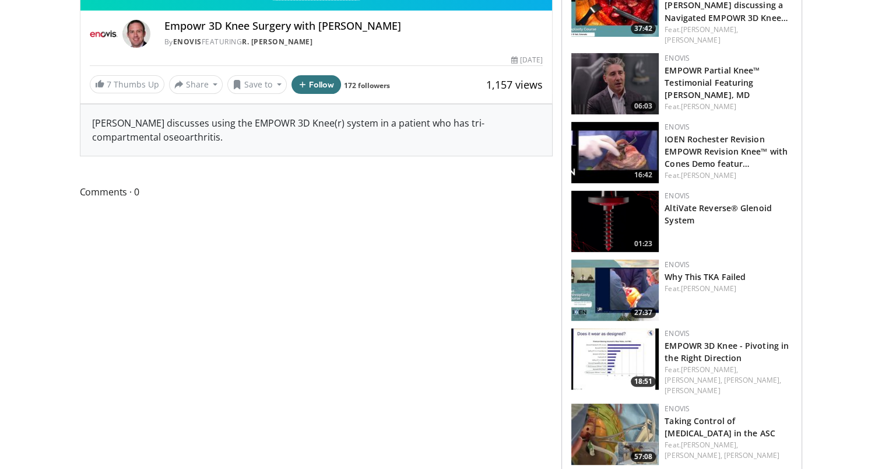
scroll to position [466, 0]
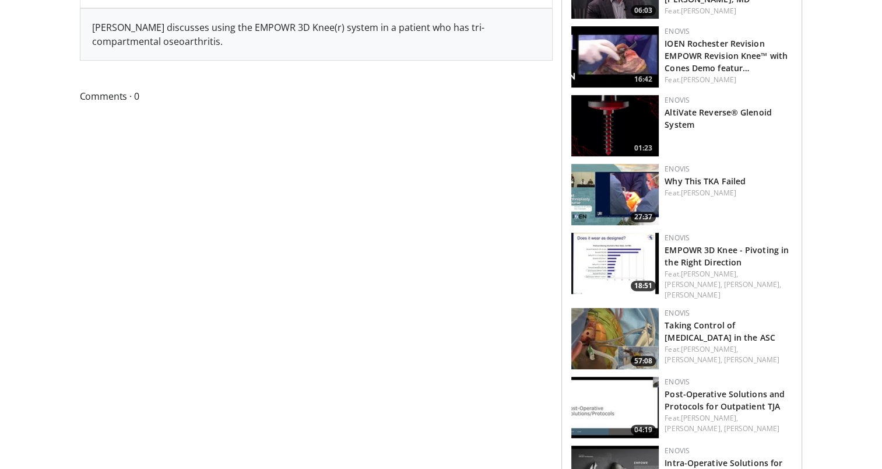
click at [588, 180] on img at bounding box center [614, 194] width 87 height 61
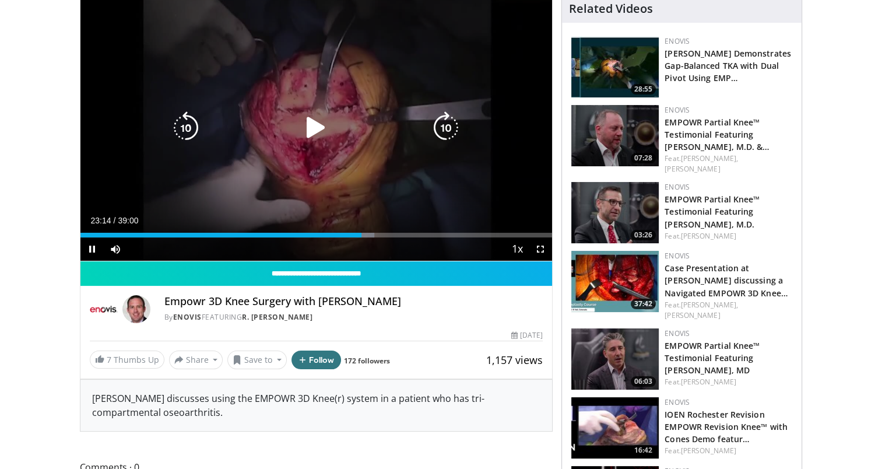
scroll to position [0, 0]
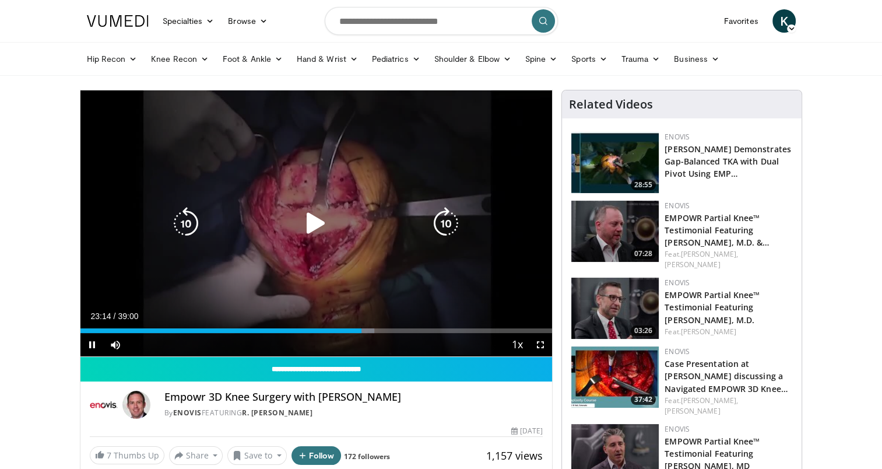
click at [314, 219] on icon "Video Player" at bounding box center [316, 223] width 33 height 33
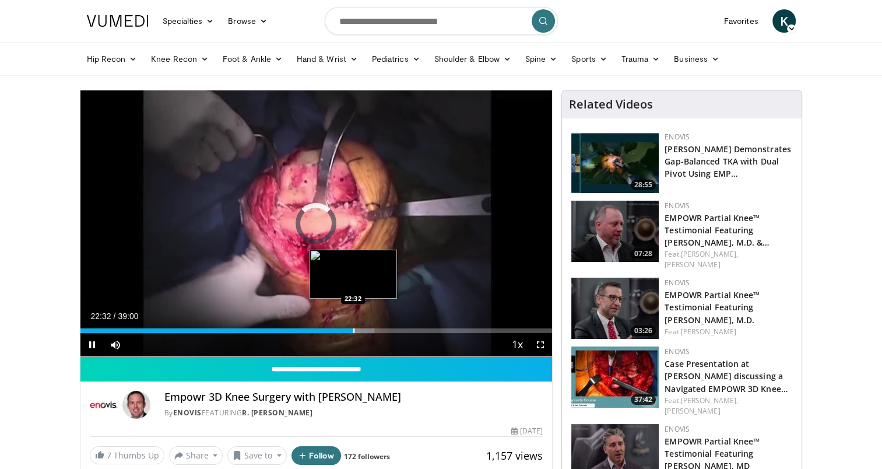
click at [352, 325] on div "Loaded : 62.31% 23:15 22:32" at bounding box center [316, 327] width 472 height 11
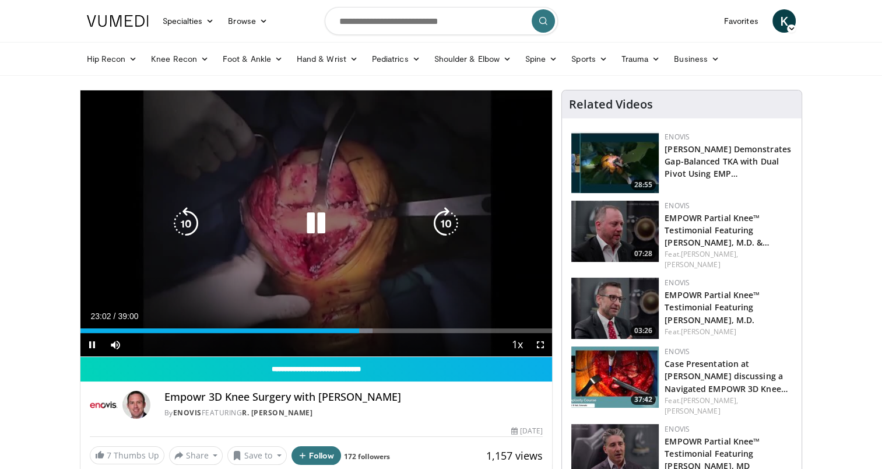
click at [311, 227] on icon "Video Player" at bounding box center [316, 223] width 33 height 33
click at [308, 210] on icon "Video Player" at bounding box center [316, 223] width 33 height 33
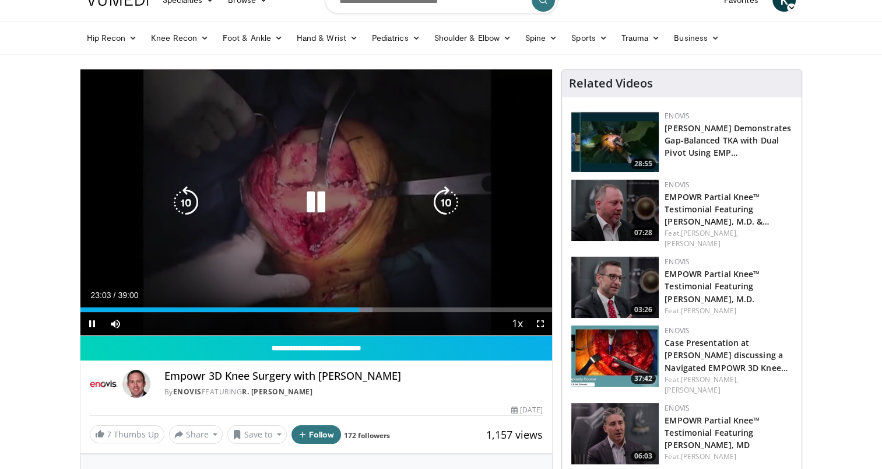
scroll to position [23, 0]
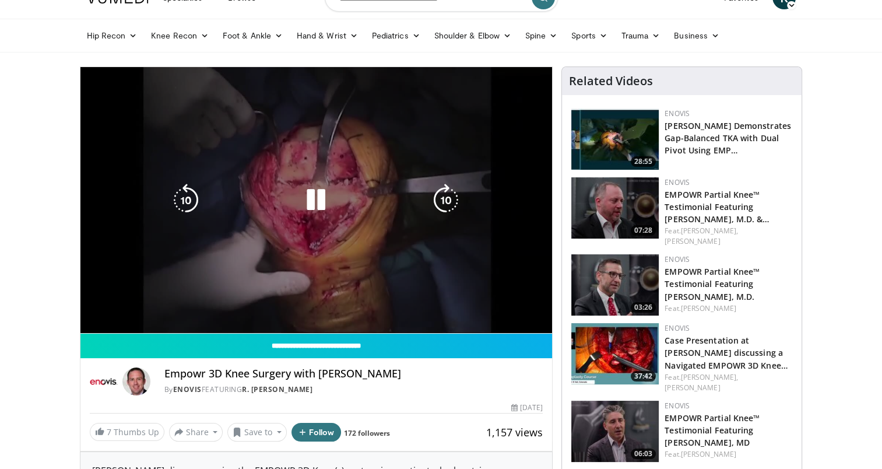
click at [308, 210] on icon "Video Player" at bounding box center [316, 200] width 33 height 33
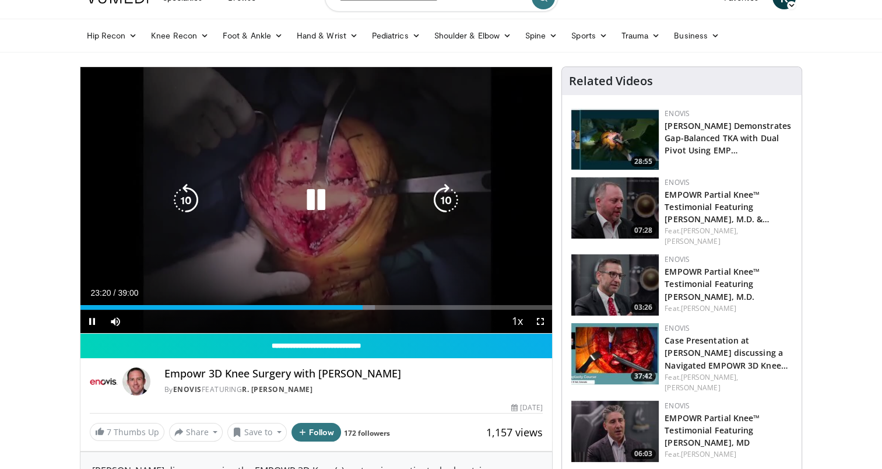
click at [318, 203] on icon "Video Player" at bounding box center [316, 200] width 33 height 33
click at [317, 202] on icon "Video Player" at bounding box center [316, 200] width 33 height 33
click at [0, 0] on icon "Video Player" at bounding box center [0, 0] width 0 height 0
click at [317, 202] on icon "Video Player" at bounding box center [316, 200] width 33 height 33
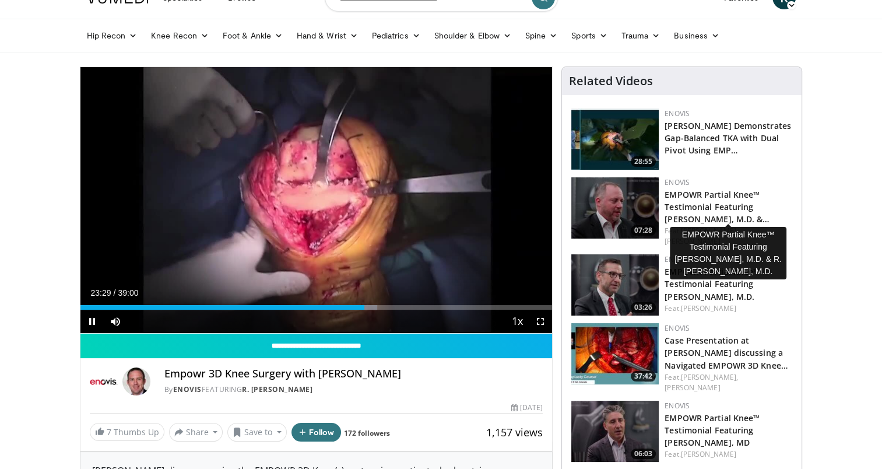
scroll to position [0, 0]
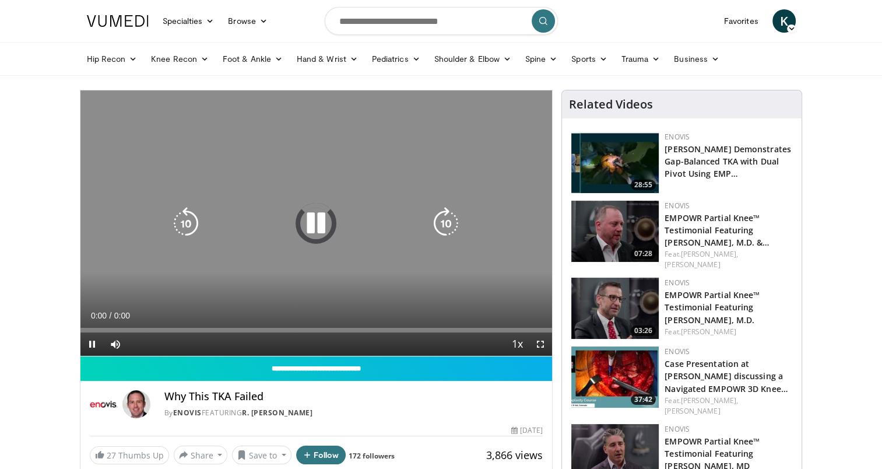
click at [296, 231] on div "Video Player" at bounding box center [315, 223] width 283 height 23
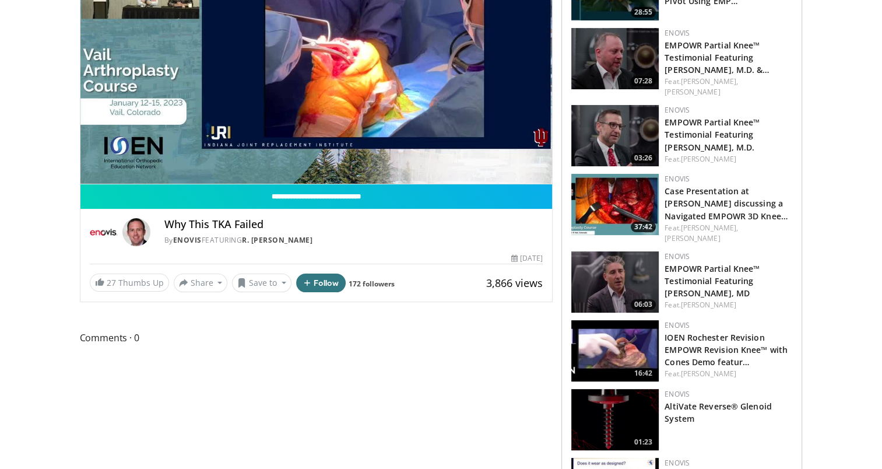
scroll to position [175, 0]
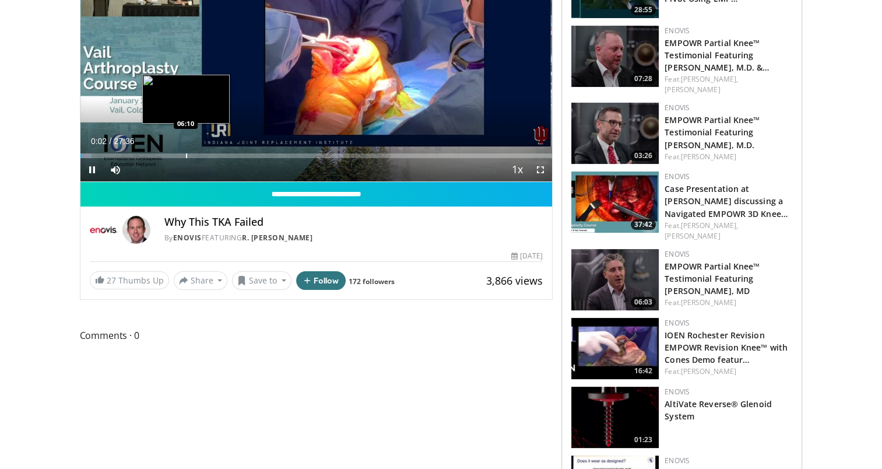
click at [184, 153] on div "Loaded : 2.39% 00:02 06:10" at bounding box center [316, 155] width 472 height 5
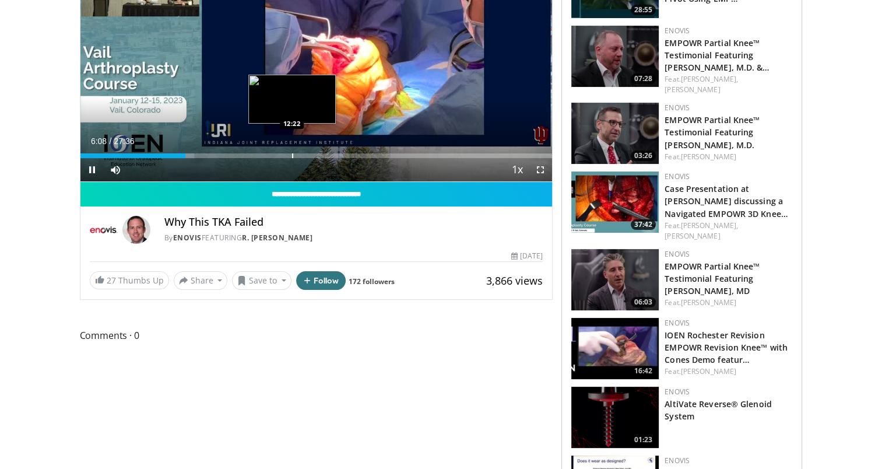
scroll to position [0, 0]
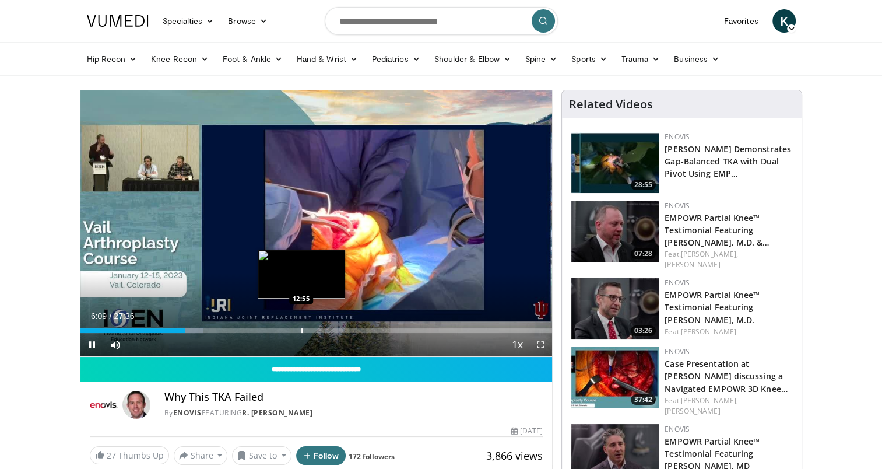
click at [301, 329] on div "Progress Bar" at bounding box center [301, 330] width 1 height 5
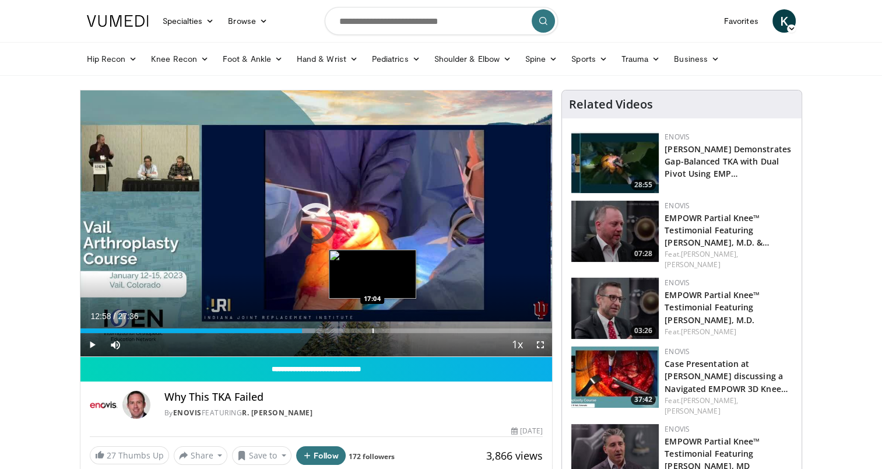
click at [373, 331] on div "Progress Bar" at bounding box center [373, 330] width 1 height 5
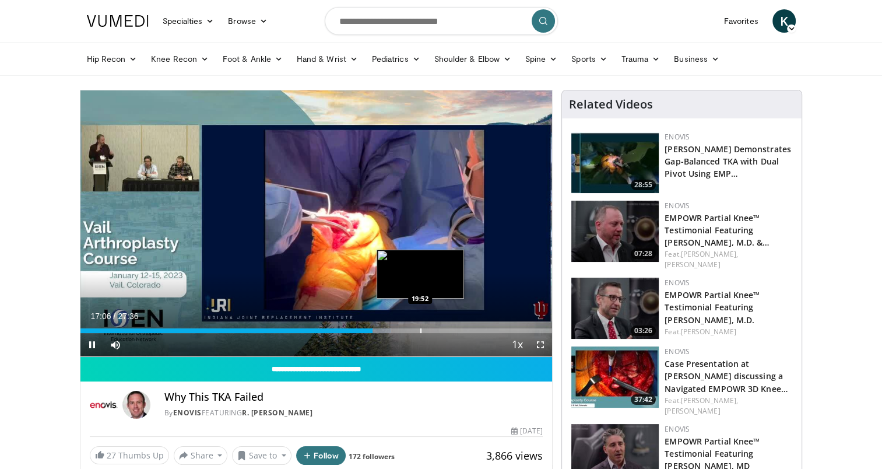
click at [418, 327] on div "Loaded : 65.86% 17:06 19:52" at bounding box center [316, 327] width 472 height 11
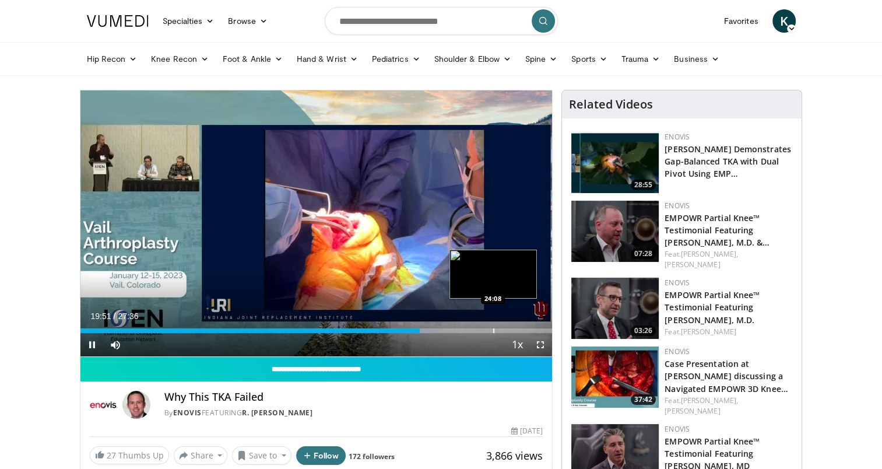
click at [493, 326] on div "Loaded : 75.53% 19:51 24:08" at bounding box center [316, 327] width 472 height 11
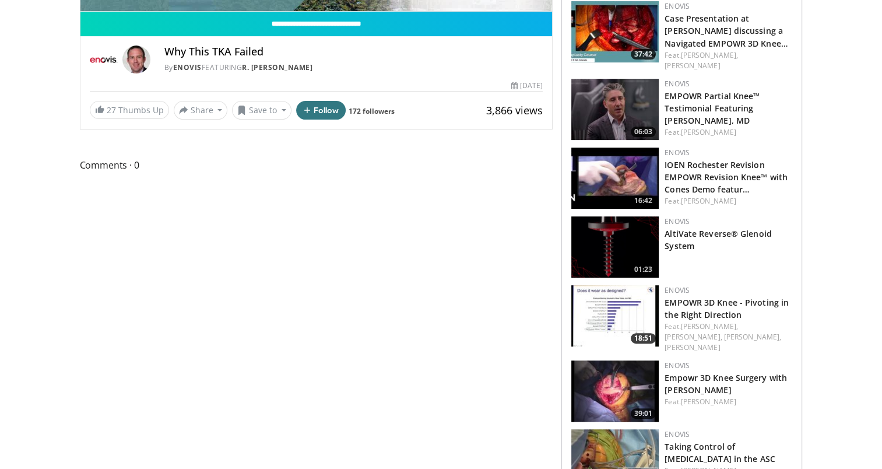
scroll to position [466, 0]
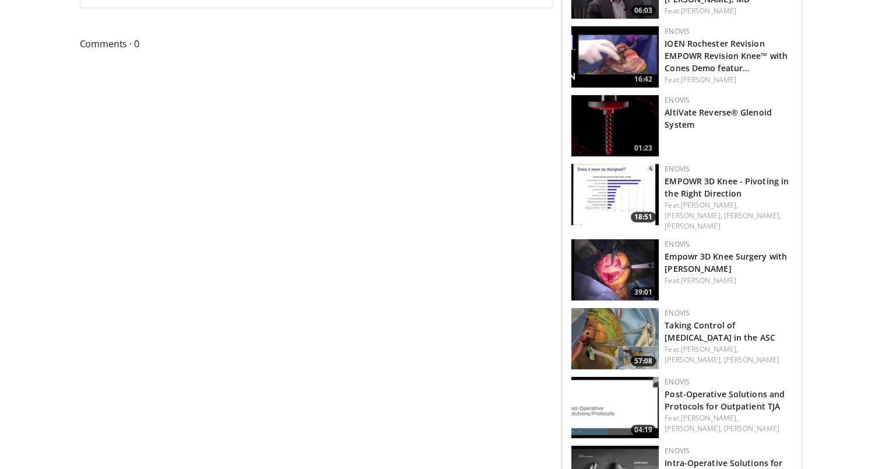
click at [625, 177] on img at bounding box center [614, 194] width 87 height 61
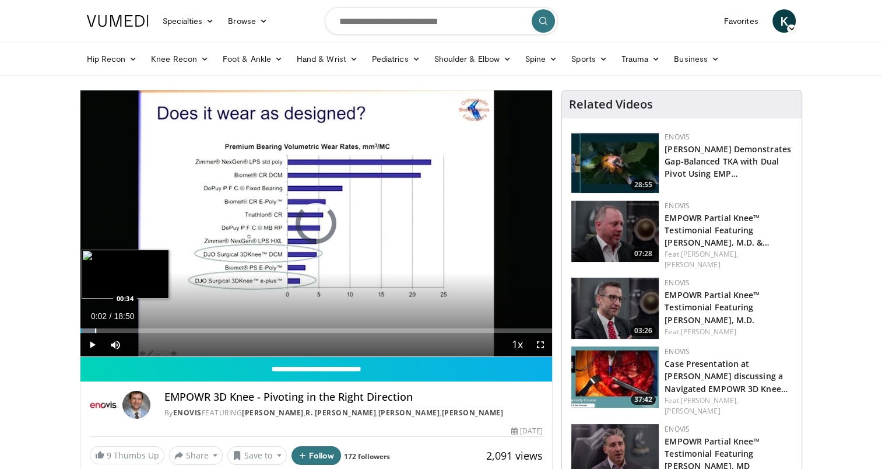
click at [95, 328] on div "Progress Bar" at bounding box center [95, 330] width 1 height 5
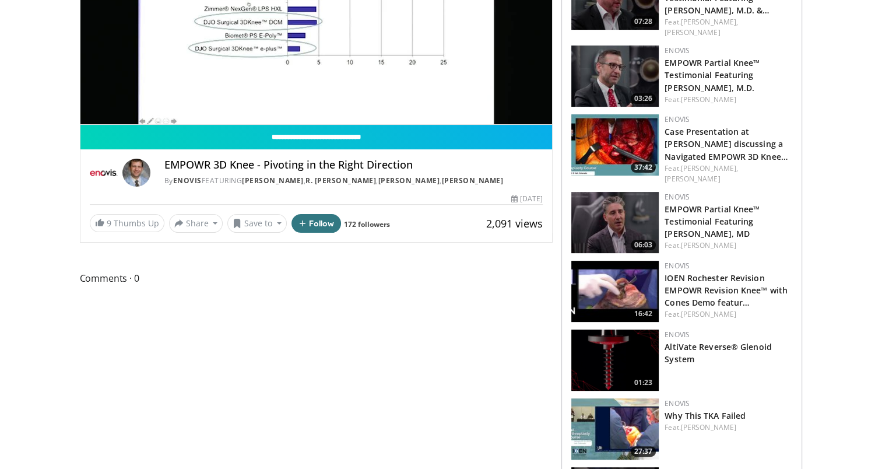
scroll to position [60, 0]
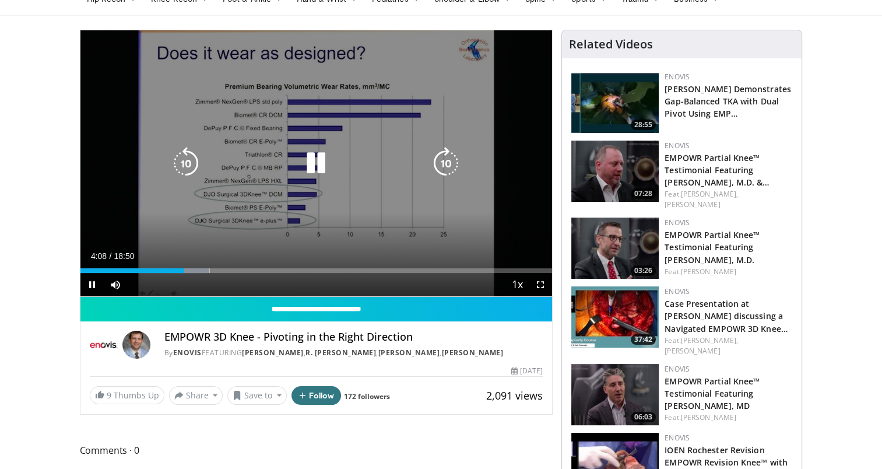
click at [394, 134] on div "20 seconds Tap to unmute" at bounding box center [316, 163] width 472 height 266
click at [308, 159] on icon "Video Player" at bounding box center [316, 163] width 33 height 33
drag, startPoint x: 297, startPoint y: 170, endPoint x: 315, endPoint y: 166, distance: 18.1
click at [297, 170] on div "Video Player" at bounding box center [315, 163] width 283 height 23
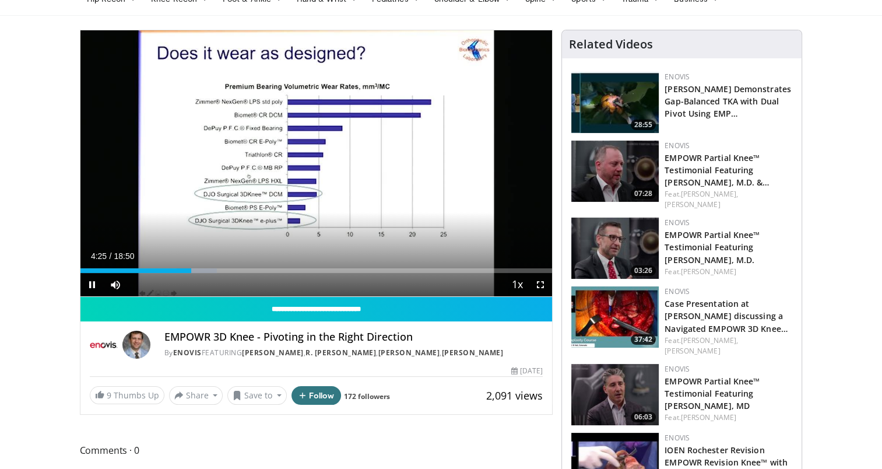
drag, startPoint x: 315, startPoint y: 166, endPoint x: 441, endPoint y: 468, distance: 327.7
click at [315, 166] on icon "Video Player" at bounding box center [316, 163] width 33 height 33
